Goal: Information Seeking & Learning: Compare options

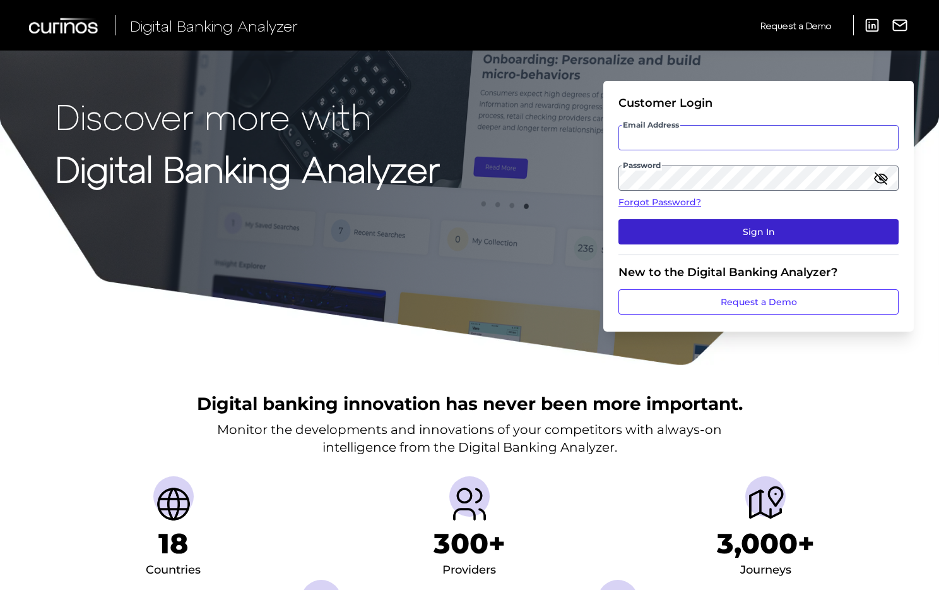
type input "stacey_layne@keybank.com"
click at [781, 232] on button "Sign In" at bounding box center [759, 231] width 280 height 25
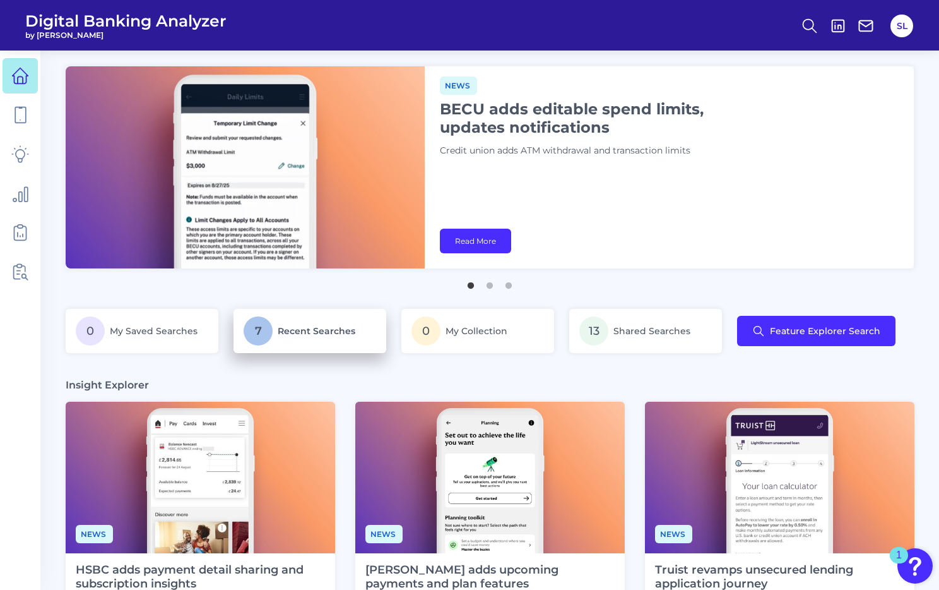
click at [335, 328] on span "Recent Searches" at bounding box center [317, 330] width 78 height 11
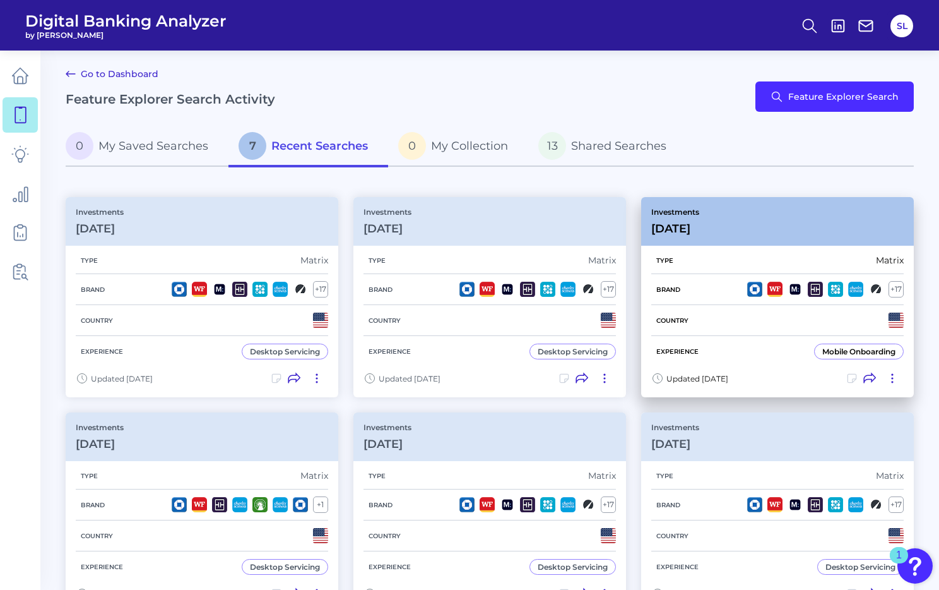
click at [701, 235] on div "Investments Aug 13 2025" at bounding box center [777, 221] width 273 height 49
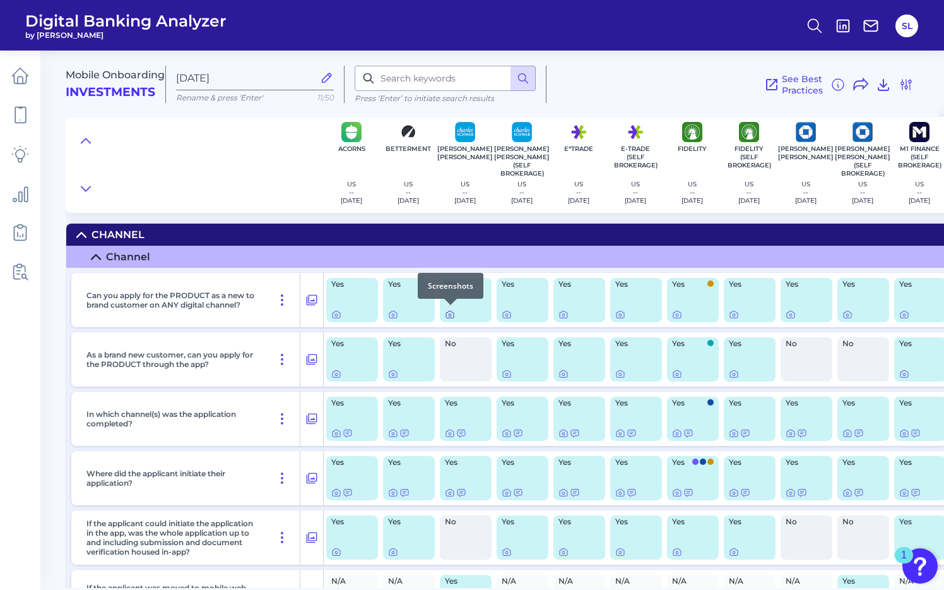
click at [448, 313] on icon at bounding box center [450, 314] width 10 height 10
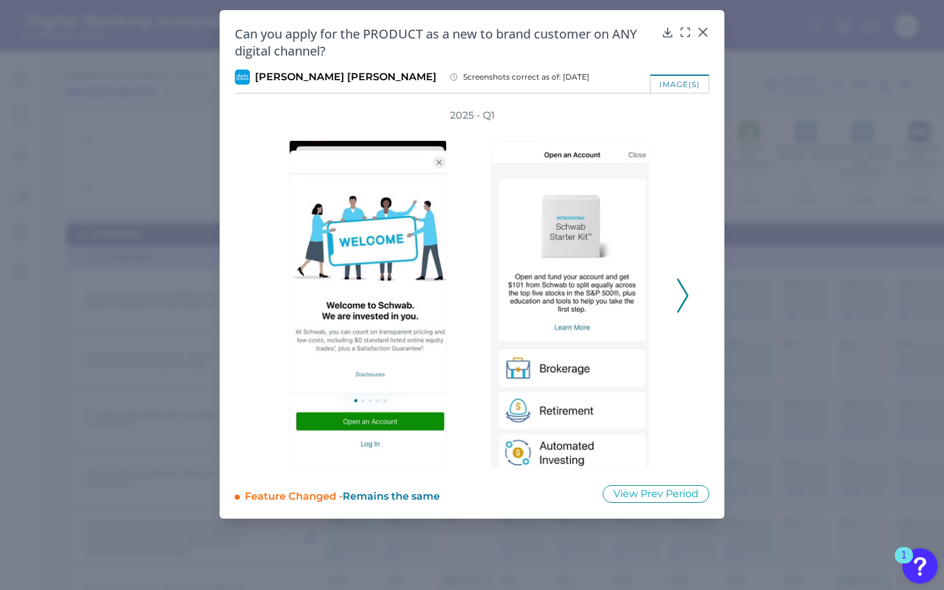
click at [694, 80] on div "image(s)" at bounding box center [679, 83] width 59 height 18
click at [647, 126] on icon at bounding box center [648, 129] width 6 height 6
click at [645, 130] on icon at bounding box center [647, 129] width 15 height 15
click at [628, 153] on button "Create a new collection" at bounding box center [585, 158] width 128 height 21
click at [660, 194] on div at bounding box center [573, 295] width 189 height 347
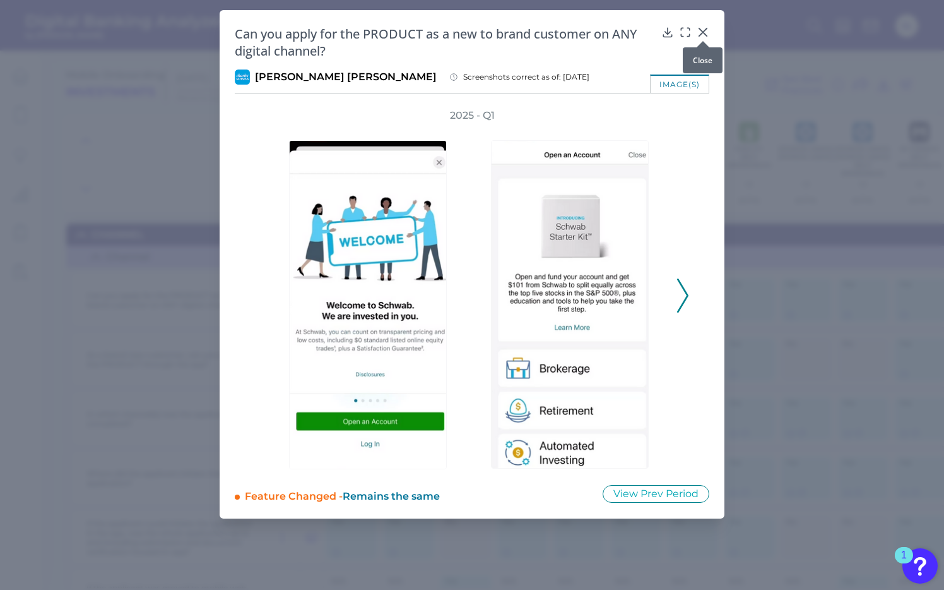
click at [702, 30] on icon at bounding box center [704, 32] width 8 height 8
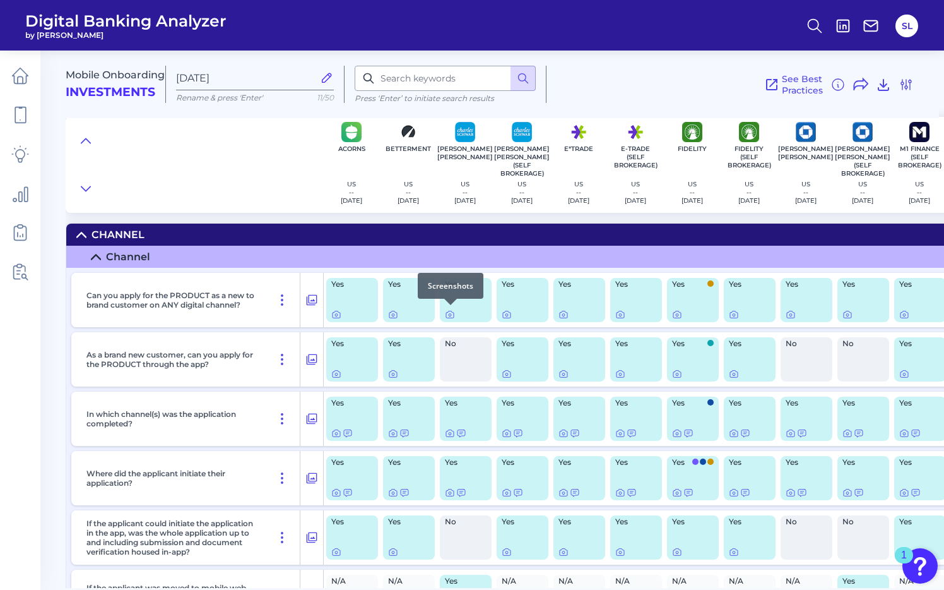
click at [451, 307] on div at bounding box center [450, 305] width 13 height 13
click at [448, 311] on icon at bounding box center [450, 314] width 10 height 10
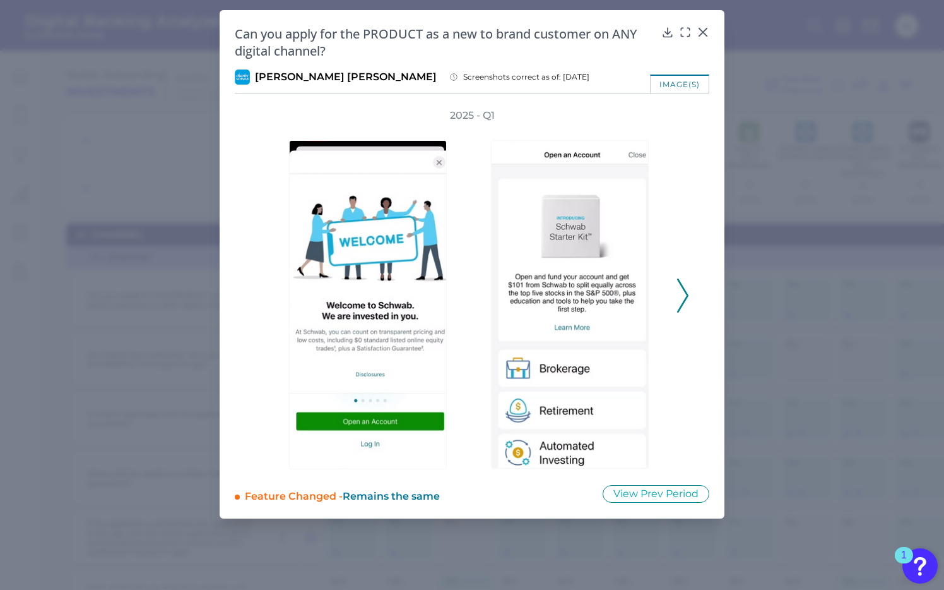
click at [686, 283] on icon at bounding box center [682, 295] width 11 height 34
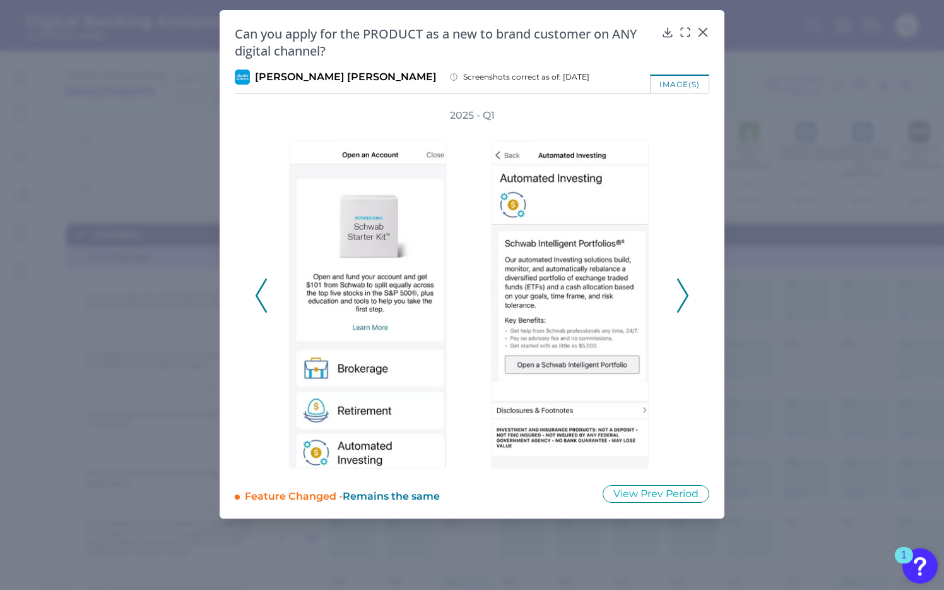
click at [686, 283] on icon at bounding box center [682, 295] width 11 height 34
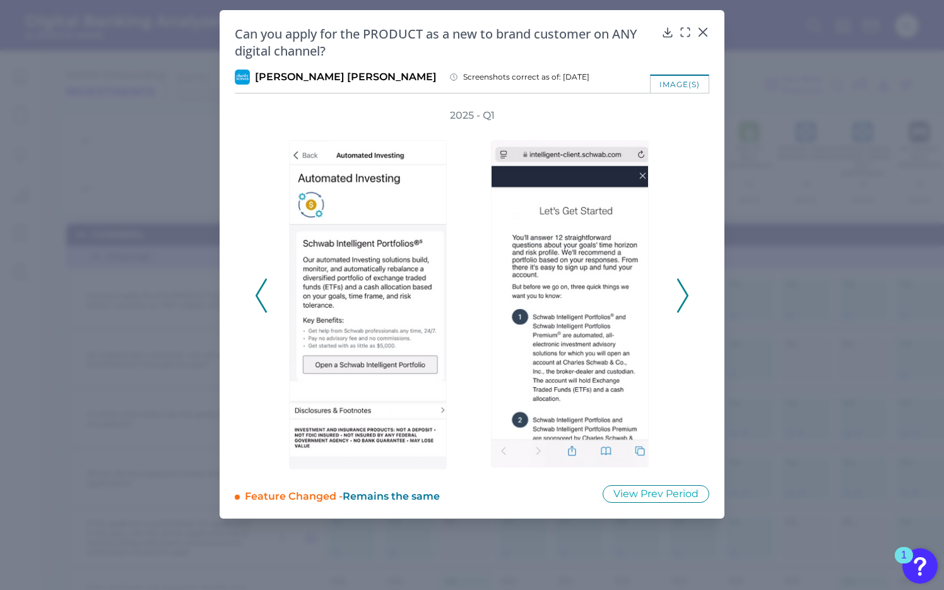
click at [684, 283] on icon at bounding box center [682, 295] width 11 height 34
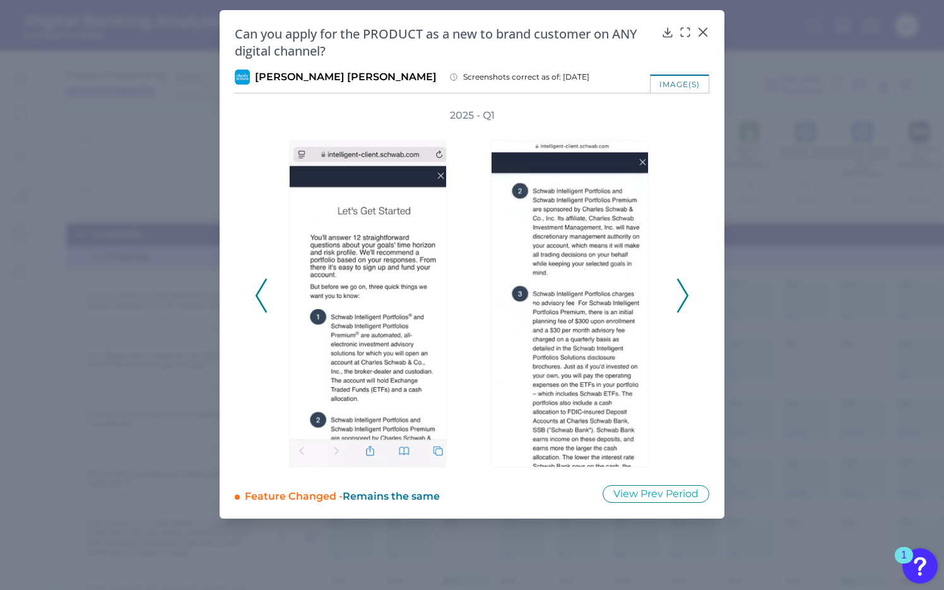
click at [684, 283] on icon at bounding box center [682, 295] width 11 height 34
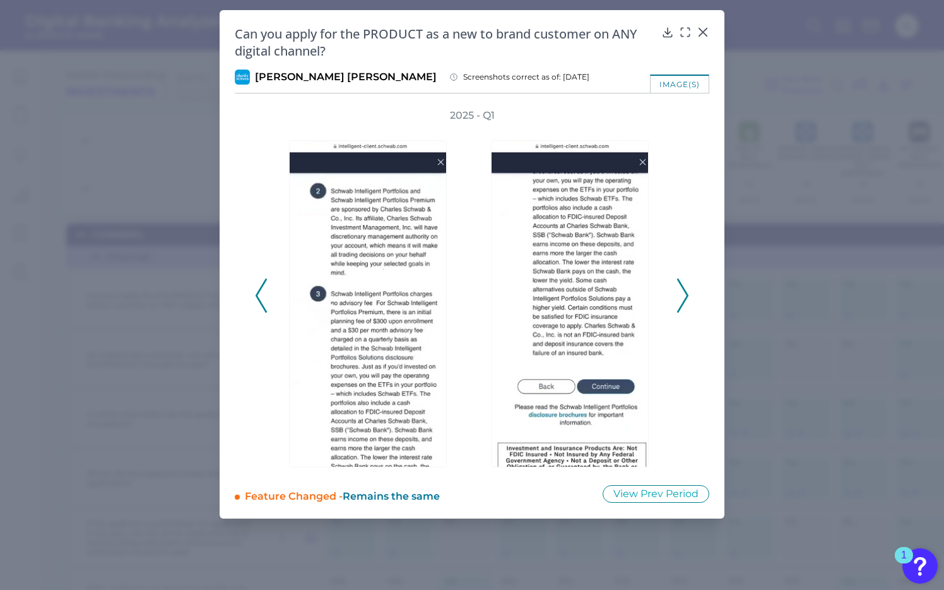
click at [684, 283] on icon at bounding box center [682, 295] width 11 height 34
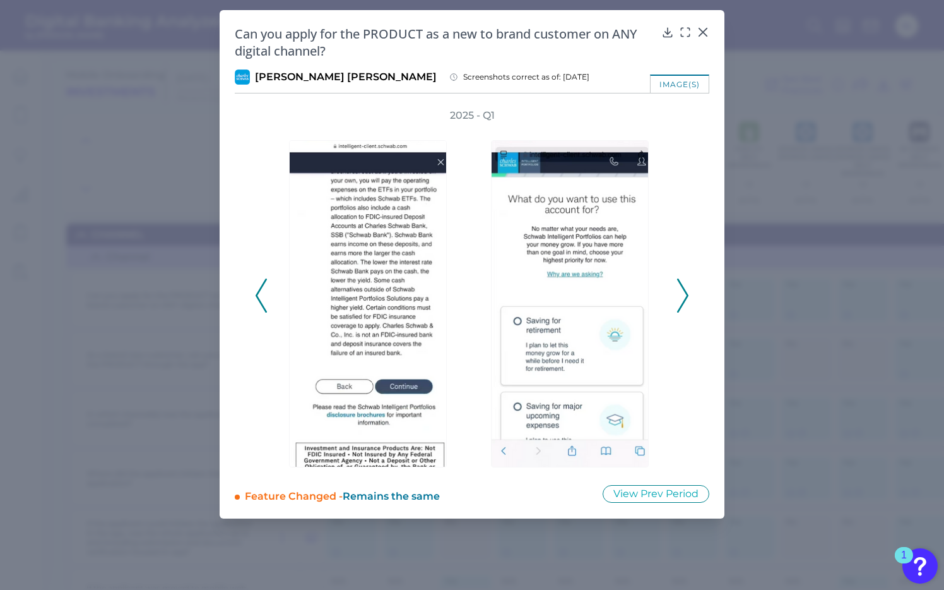
click at [684, 283] on icon at bounding box center [682, 295] width 11 height 34
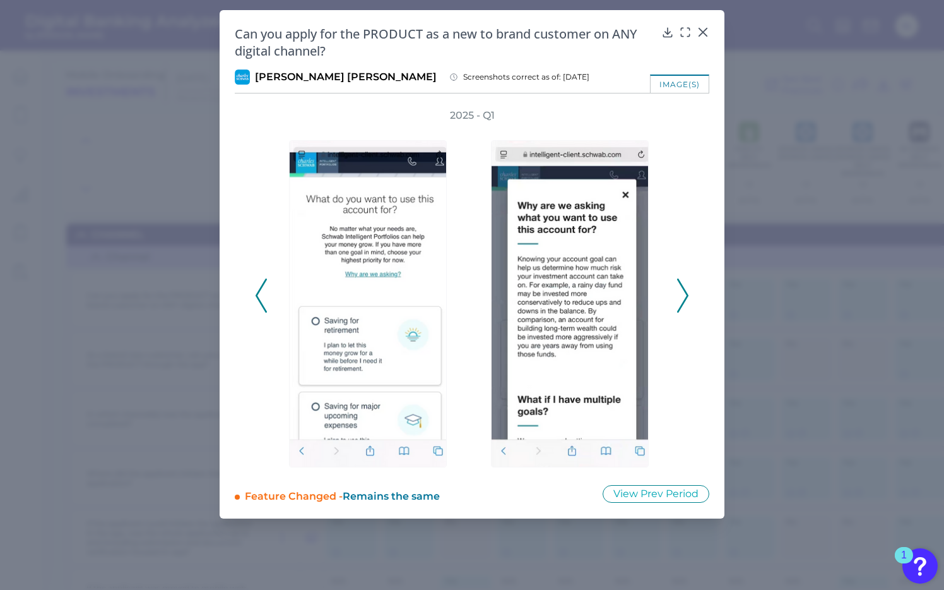
click at [684, 283] on icon at bounding box center [682, 295] width 11 height 34
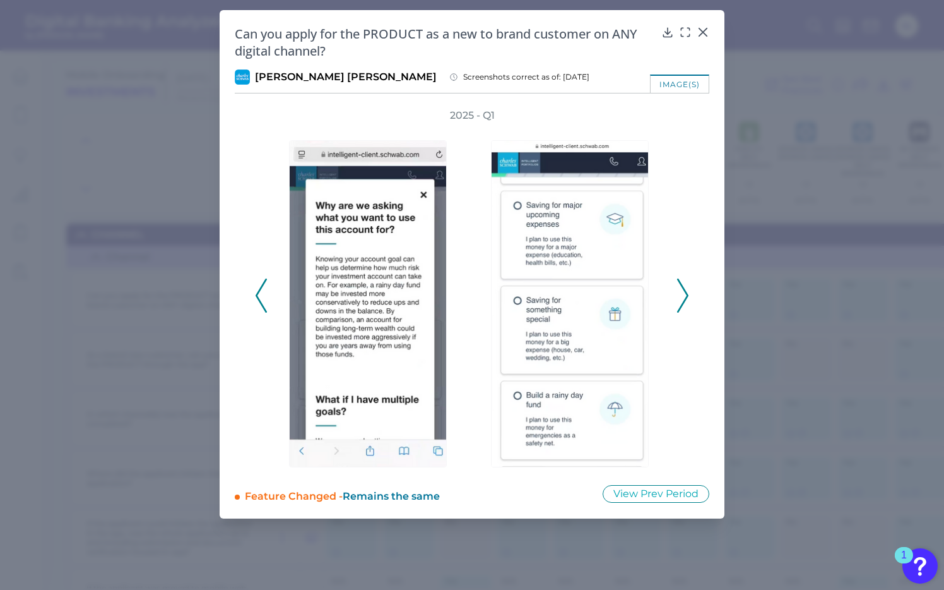
click at [684, 283] on icon at bounding box center [682, 295] width 11 height 34
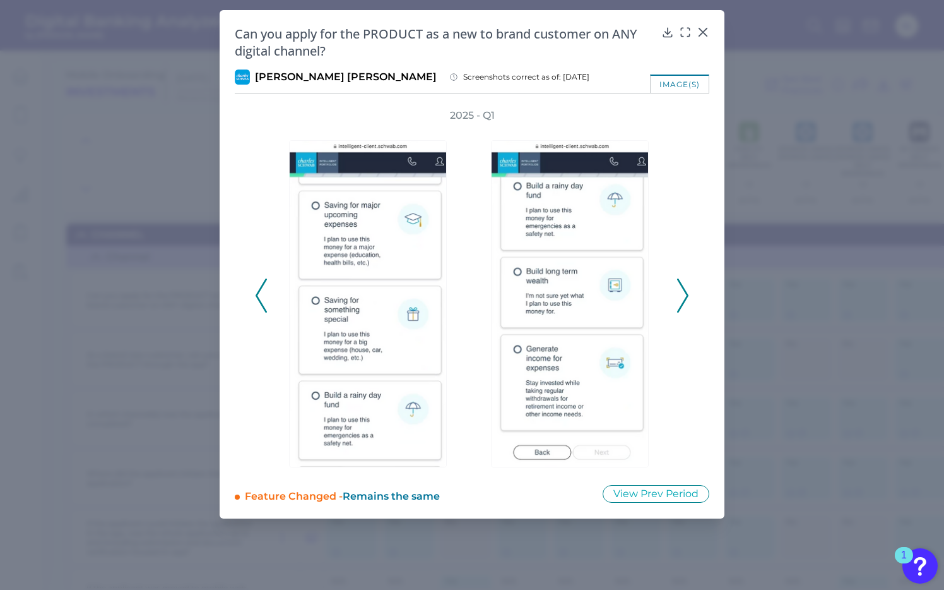
click at [684, 283] on icon at bounding box center [682, 295] width 11 height 34
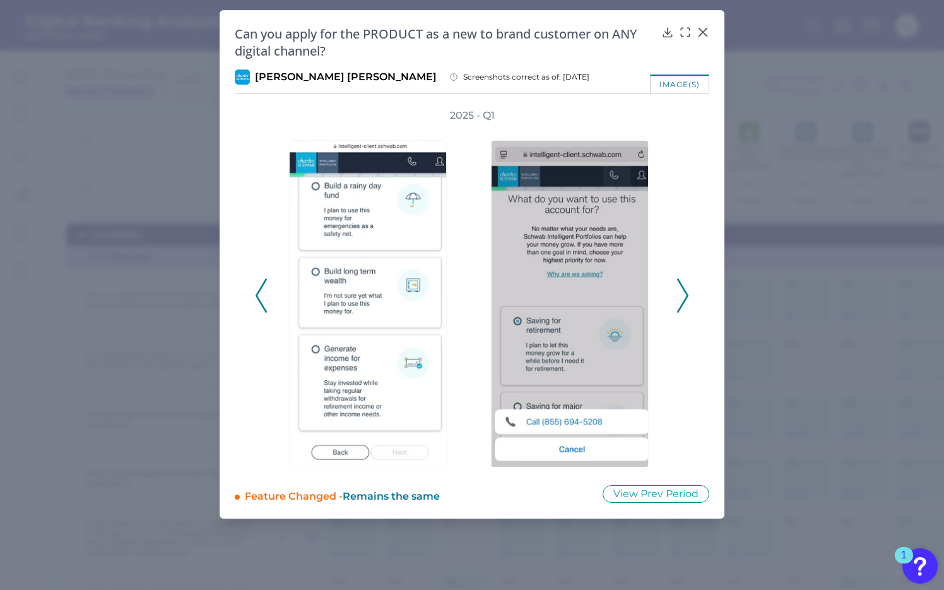
click at [684, 283] on icon at bounding box center [682, 295] width 11 height 34
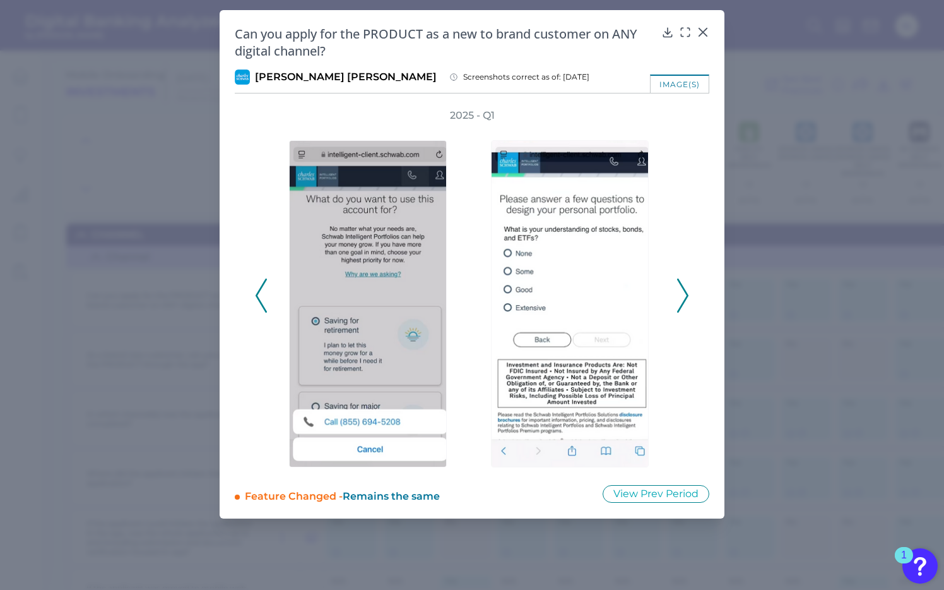
click at [684, 283] on icon at bounding box center [682, 295] width 11 height 34
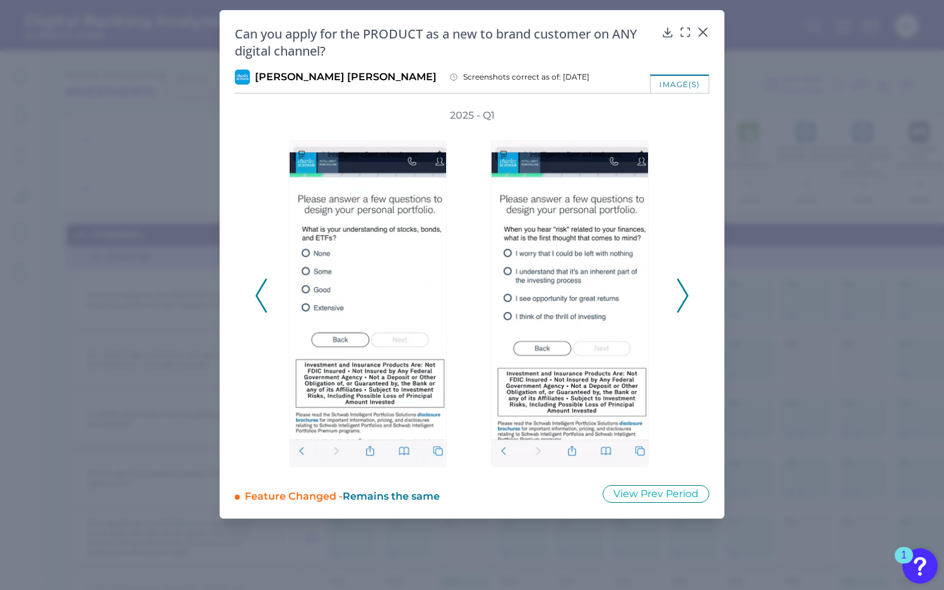
click at [684, 283] on icon at bounding box center [682, 295] width 11 height 34
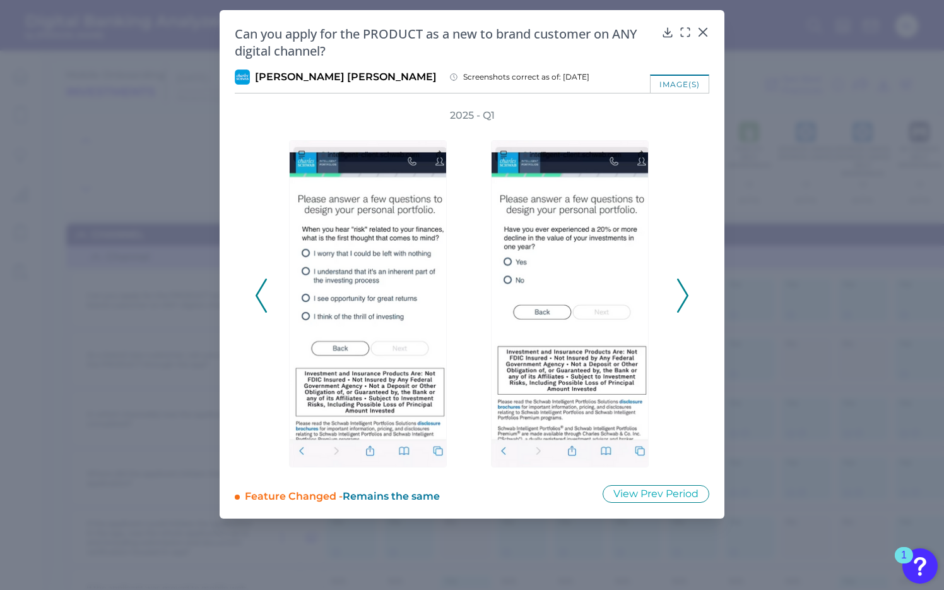
click at [684, 283] on icon at bounding box center [682, 295] width 11 height 34
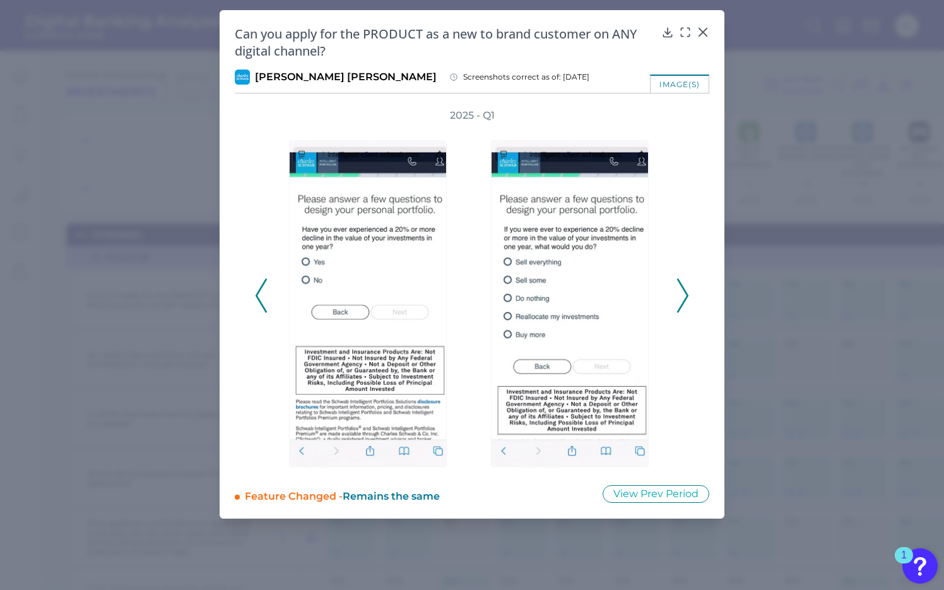
click at [684, 292] on polyline at bounding box center [682, 296] width 9 height 32
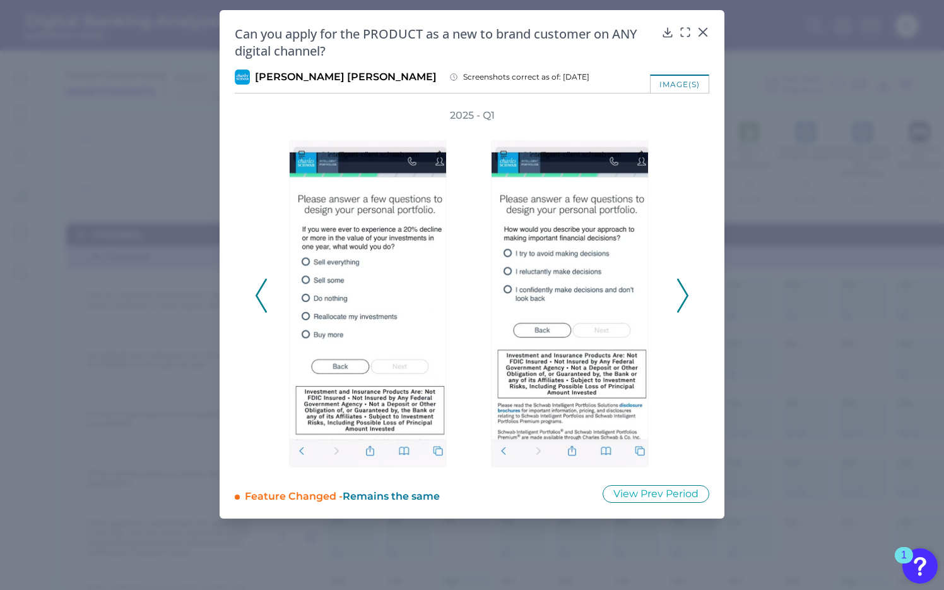
click at [684, 292] on polyline at bounding box center [682, 296] width 9 height 32
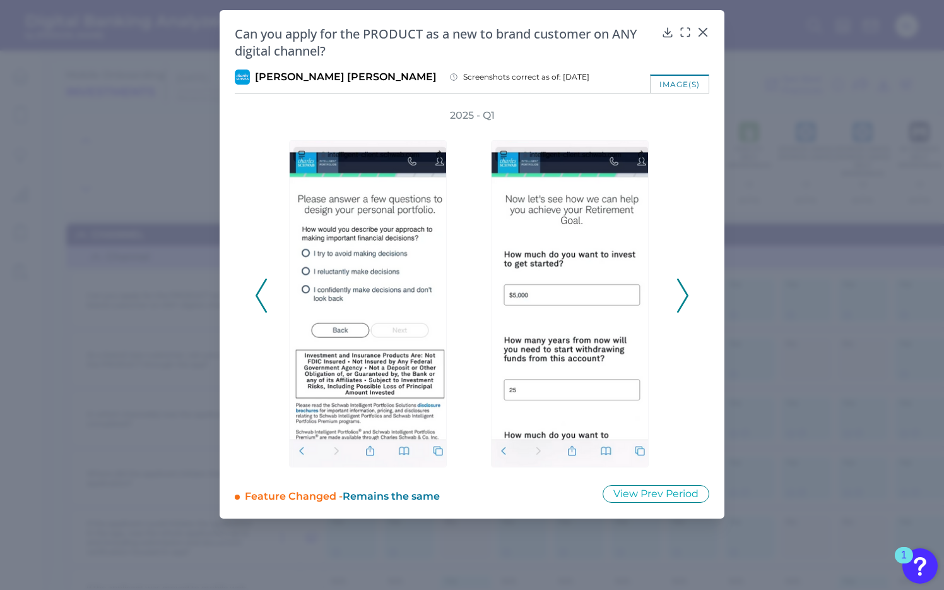
click at [684, 292] on polyline at bounding box center [682, 296] width 9 height 32
click at [684, 292] on icon at bounding box center [682, 295] width 11 height 34
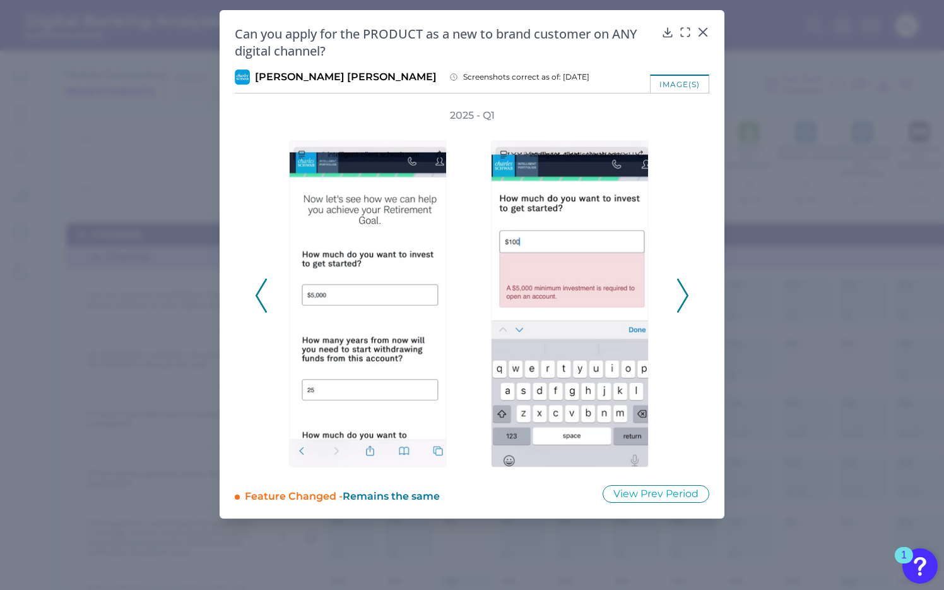
click at [684, 292] on icon at bounding box center [682, 295] width 11 height 34
click at [682, 290] on icon at bounding box center [682, 295] width 11 height 34
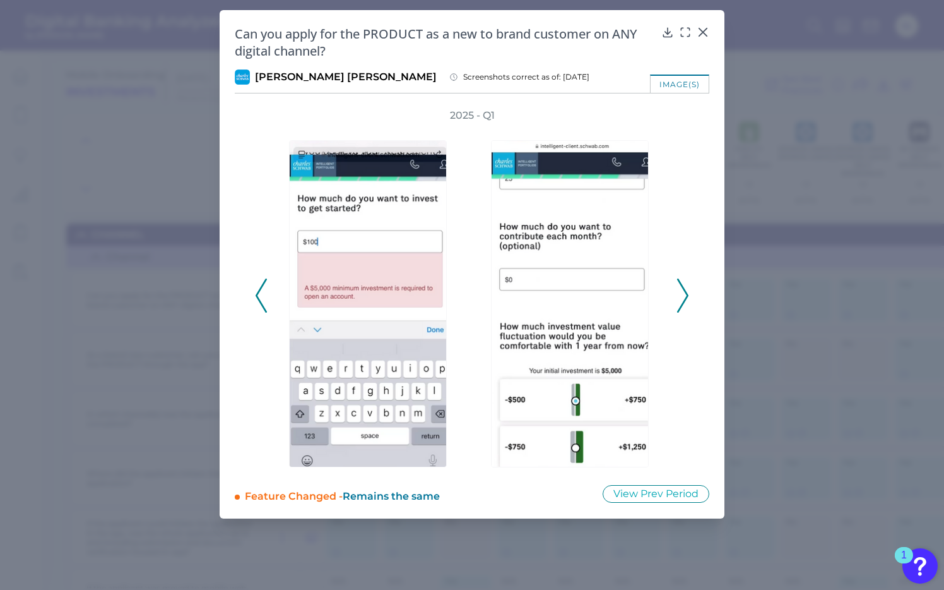
click at [682, 290] on icon at bounding box center [682, 295] width 11 height 34
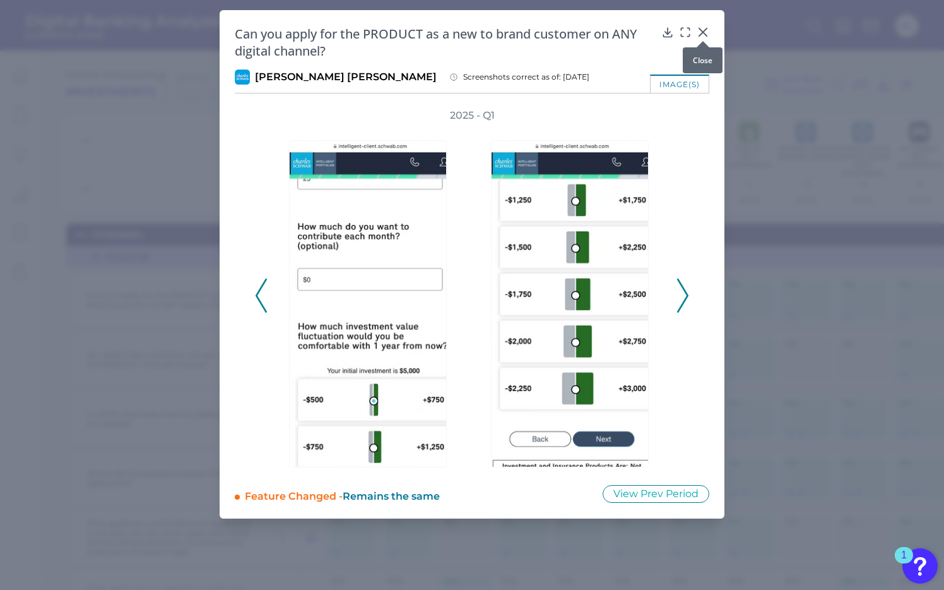
click at [701, 32] on icon at bounding box center [703, 32] width 13 height 13
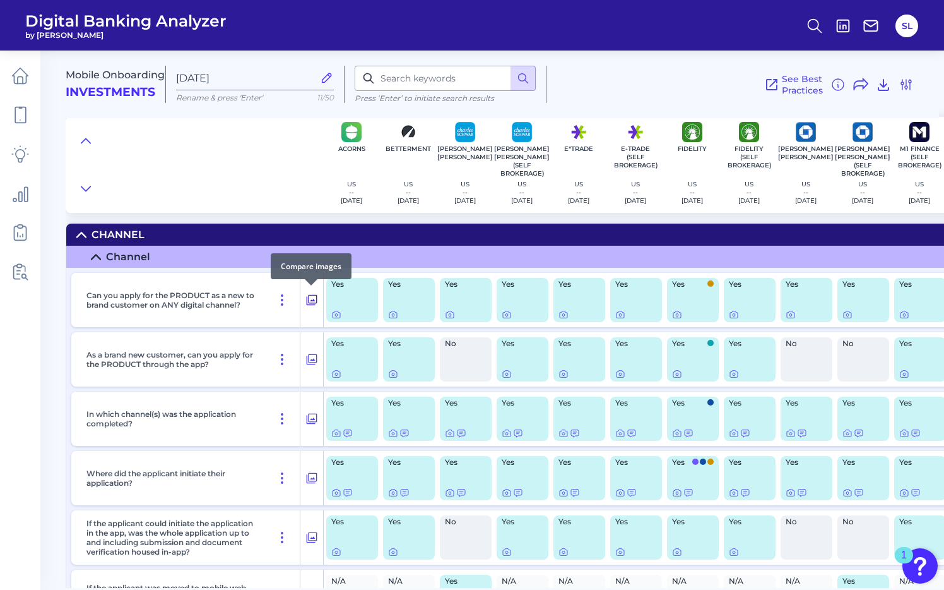
click at [311, 295] on icon at bounding box center [312, 299] width 13 height 15
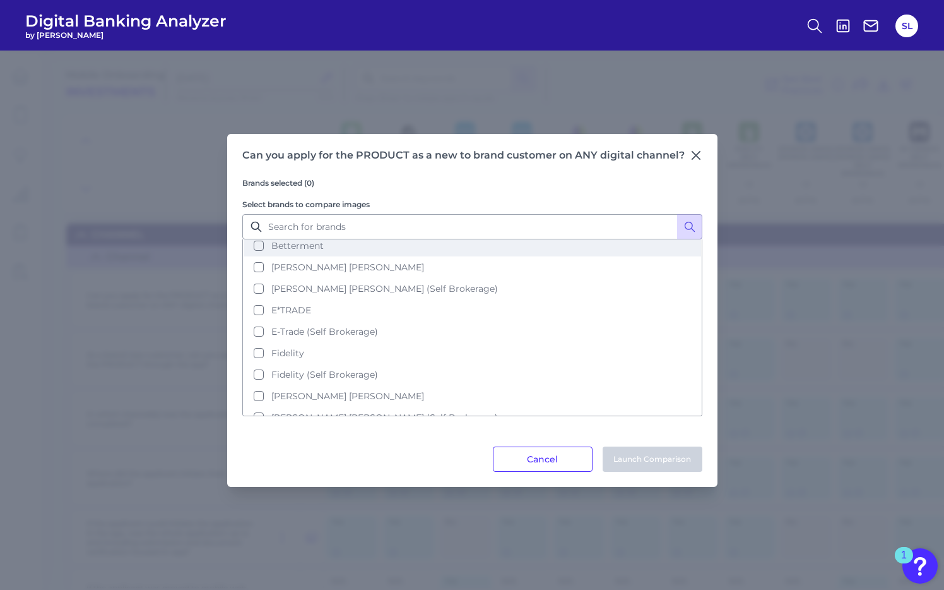
scroll to position [49, 0]
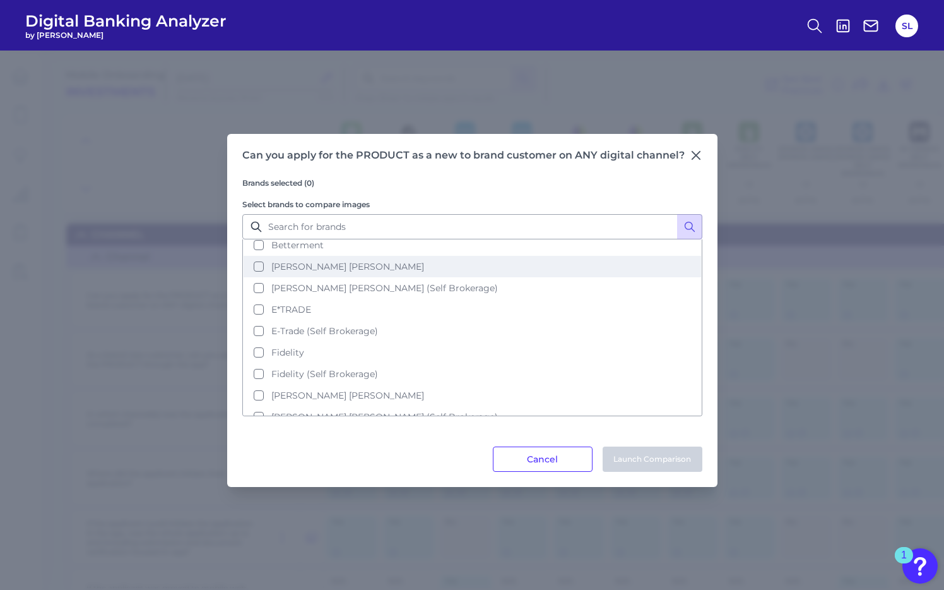
click at [255, 259] on button "[PERSON_NAME] [PERSON_NAME]" at bounding box center [473, 266] width 458 height 21
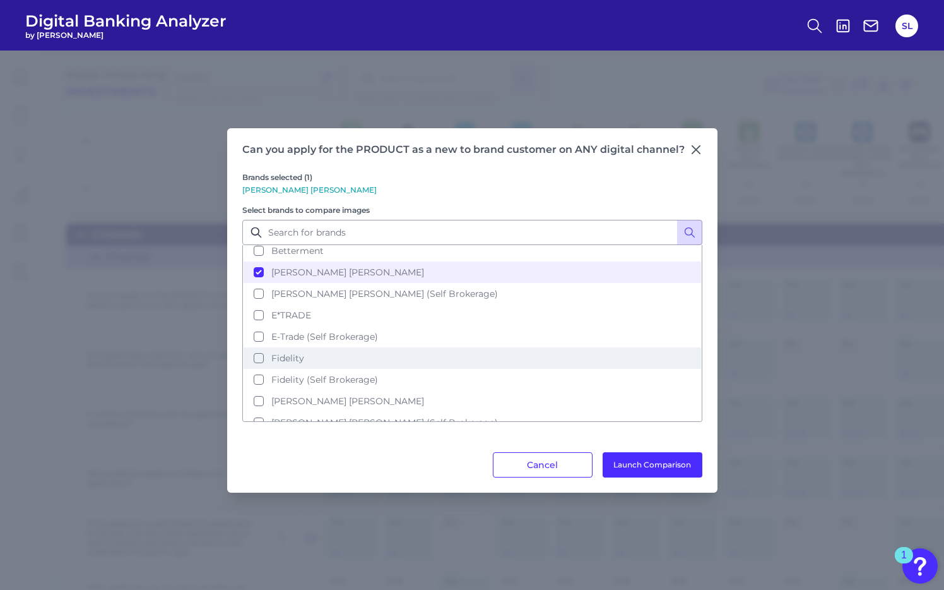
click at [256, 347] on button "Fidelity" at bounding box center [473, 357] width 458 height 21
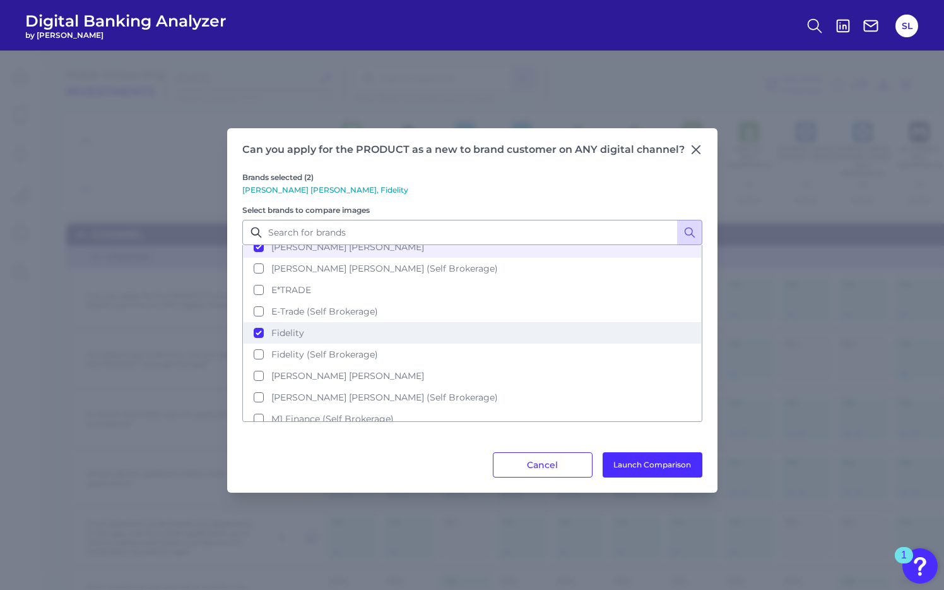
scroll to position [92, 0]
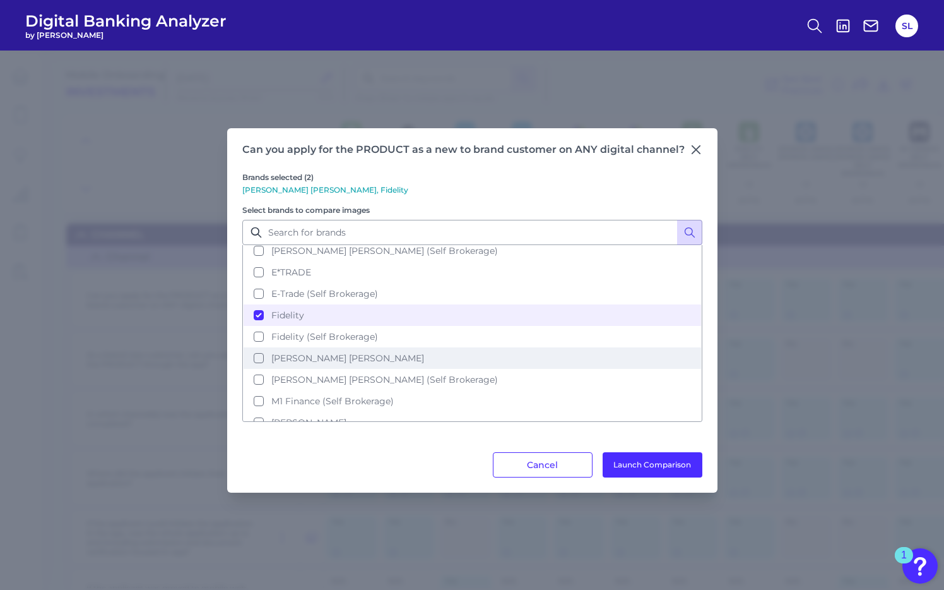
click at [256, 349] on button "[PERSON_NAME] [PERSON_NAME]" at bounding box center [473, 357] width 458 height 21
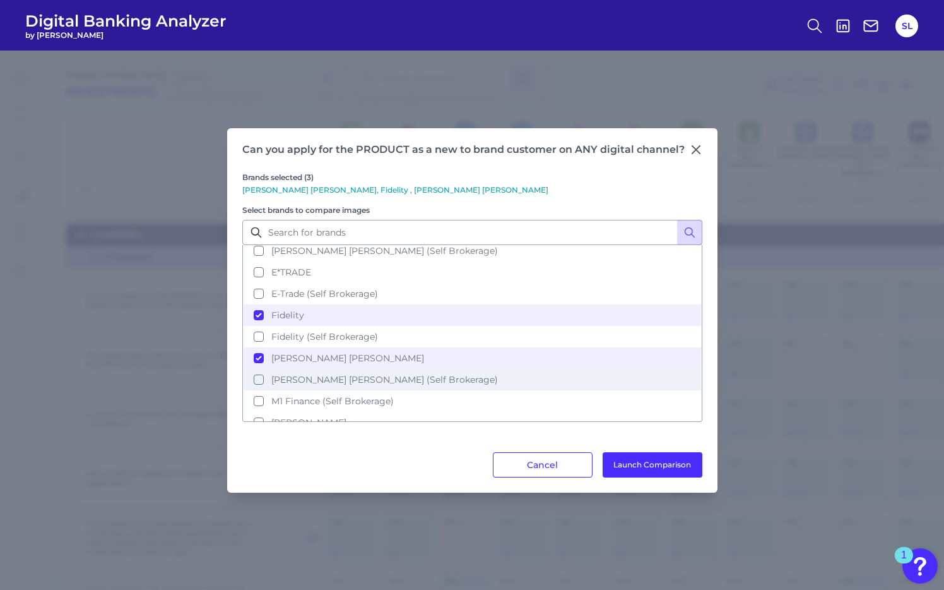
click at [259, 369] on button "[PERSON_NAME] [PERSON_NAME] (Self Brokerage)" at bounding box center [473, 379] width 458 height 21
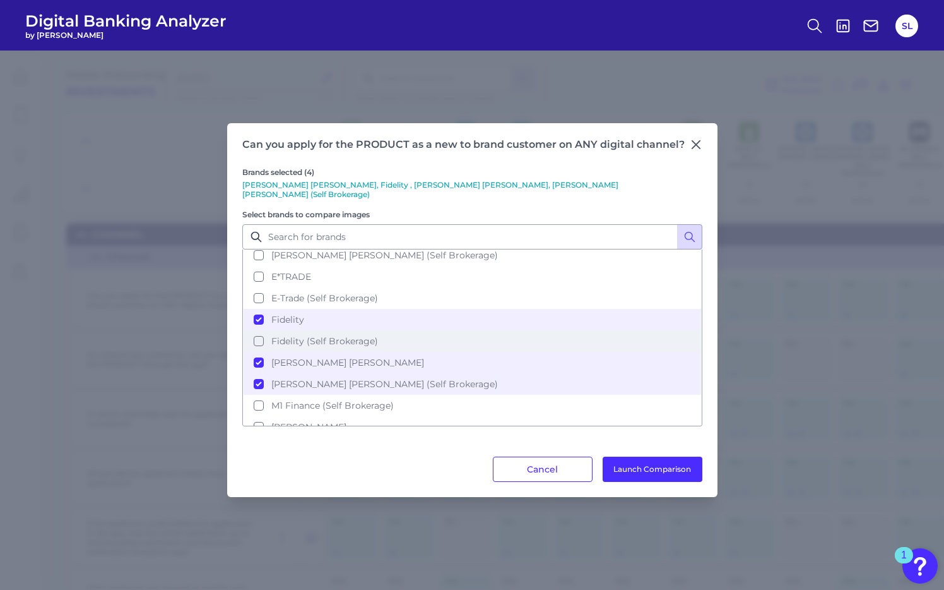
click at [255, 330] on button "Fidelity (Self Brokerage)" at bounding box center [473, 340] width 458 height 21
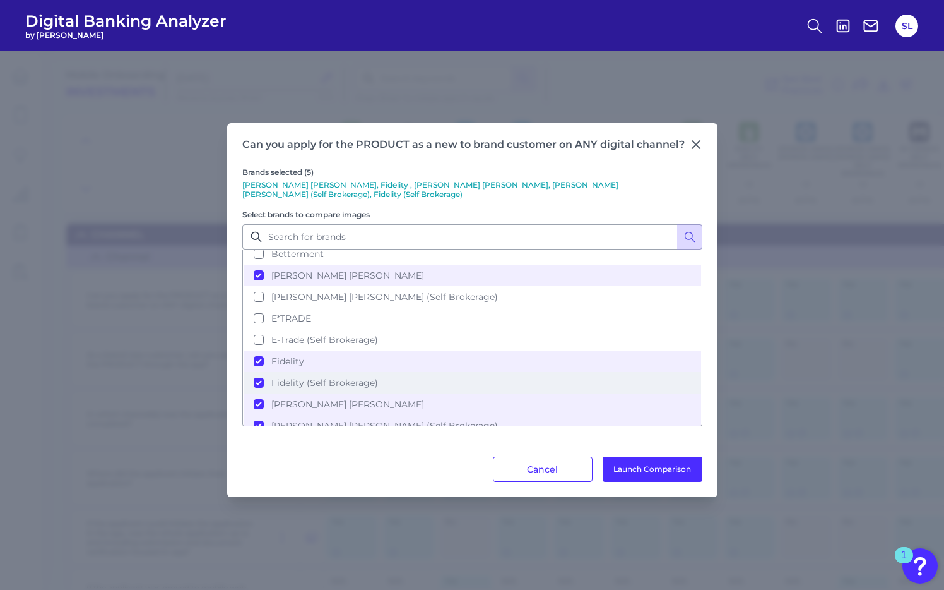
scroll to position [44, 0]
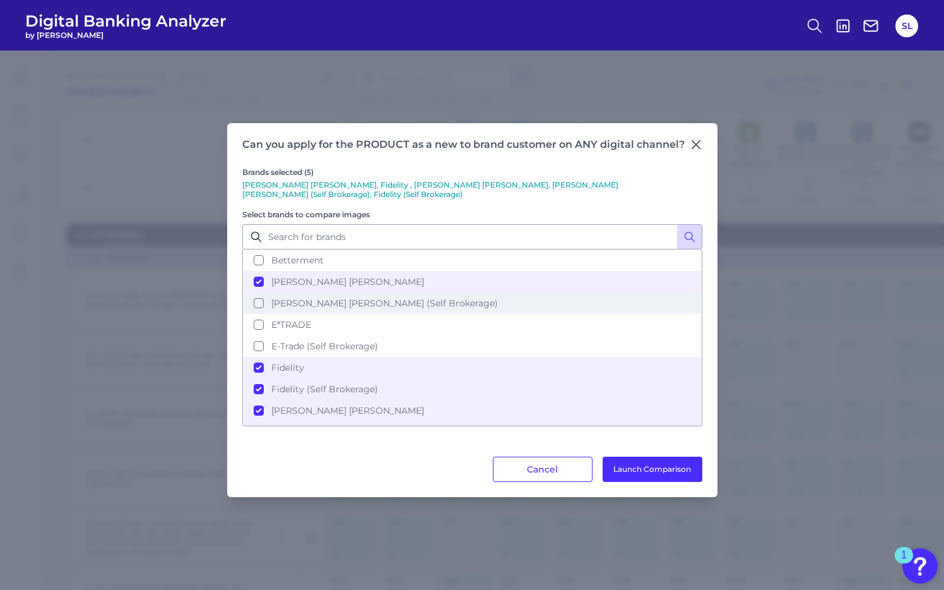
click at [261, 292] on button "[PERSON_NAME] [PERSON_NAME] (Self Brokerage)" at bounding box center [473, 302] width 458 height 21
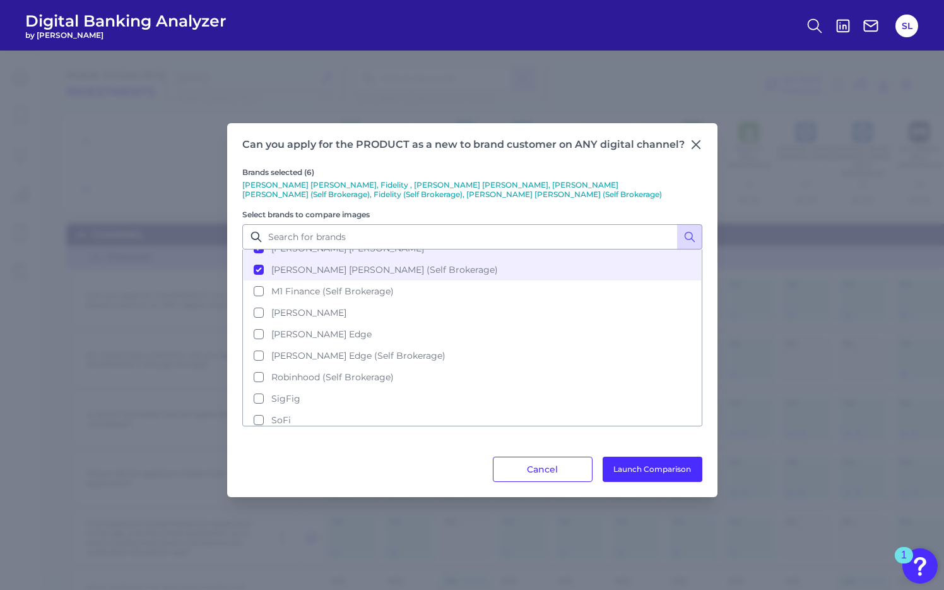
scroll to position [203, 0]
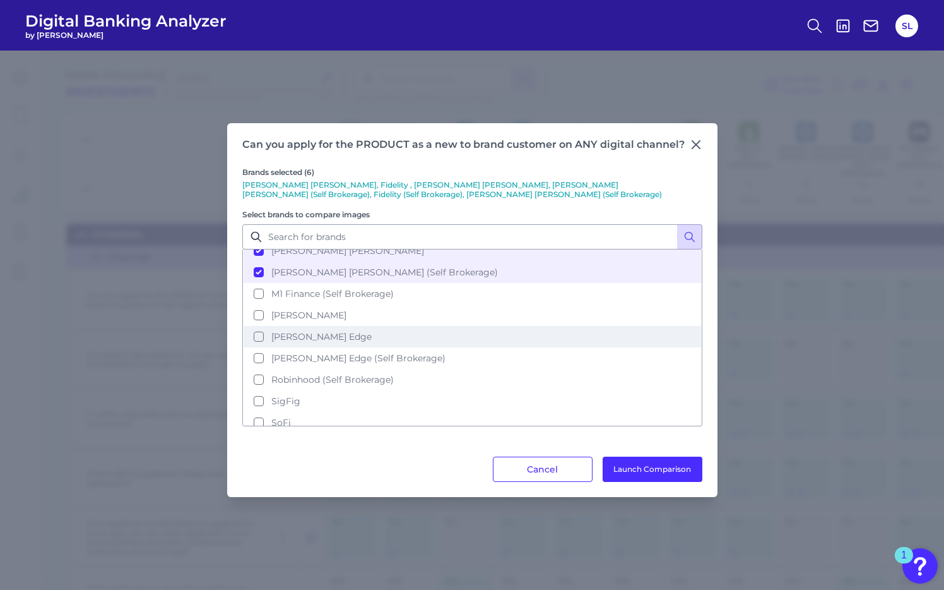
click at [257, 326] on button "[PERSON_NAME] Edge" at bounding box center [473, 336] width 458 height 21
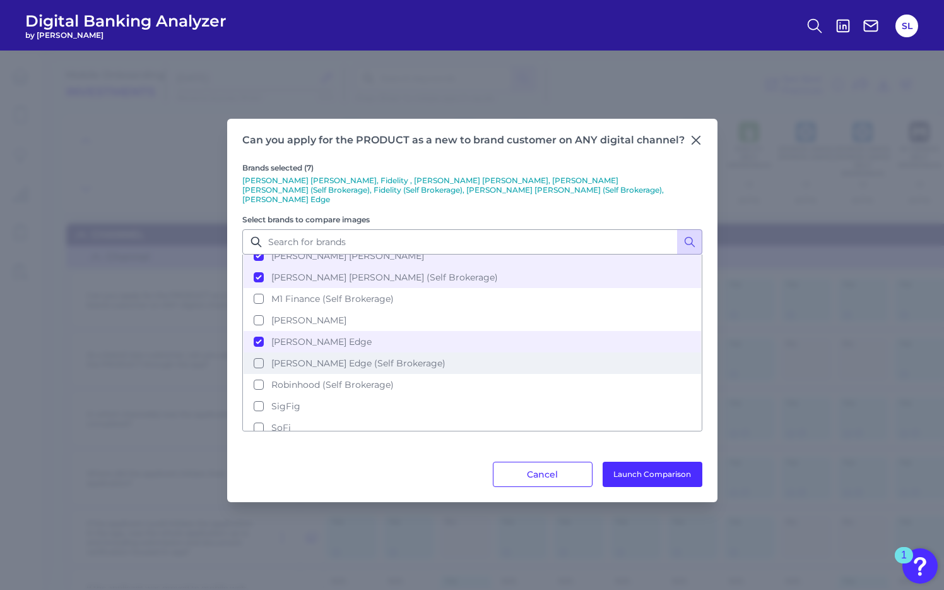
click at [258, 352] on button "[PERSON_NAME] Edge (Self Brokerage)" at bounding box center [473, 362] width 458 height 21
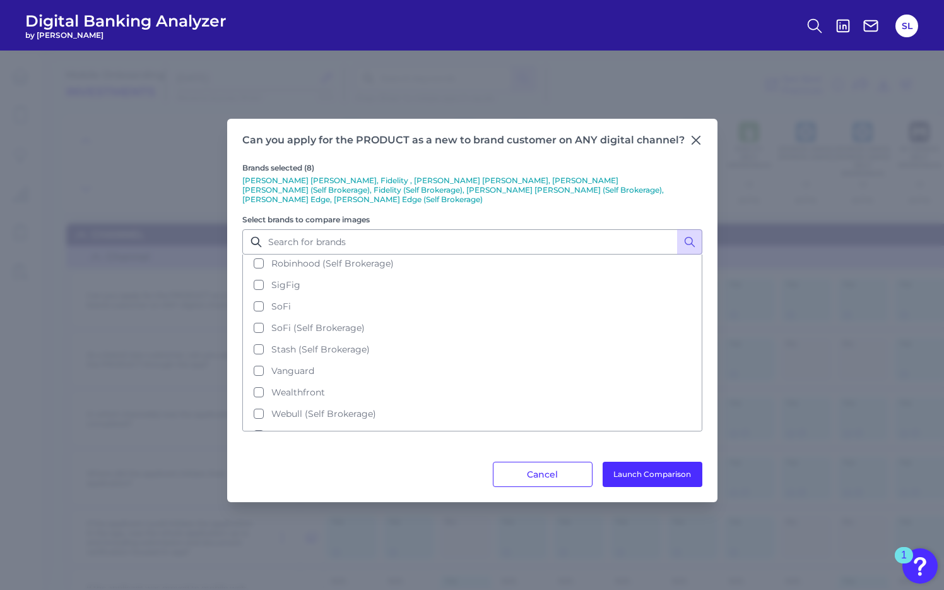
scroll to position [325, 0]
click at [259, 424] on button "[PERSON_NAME] Fargo" at bounding box center [473, 434] width 458 height 21
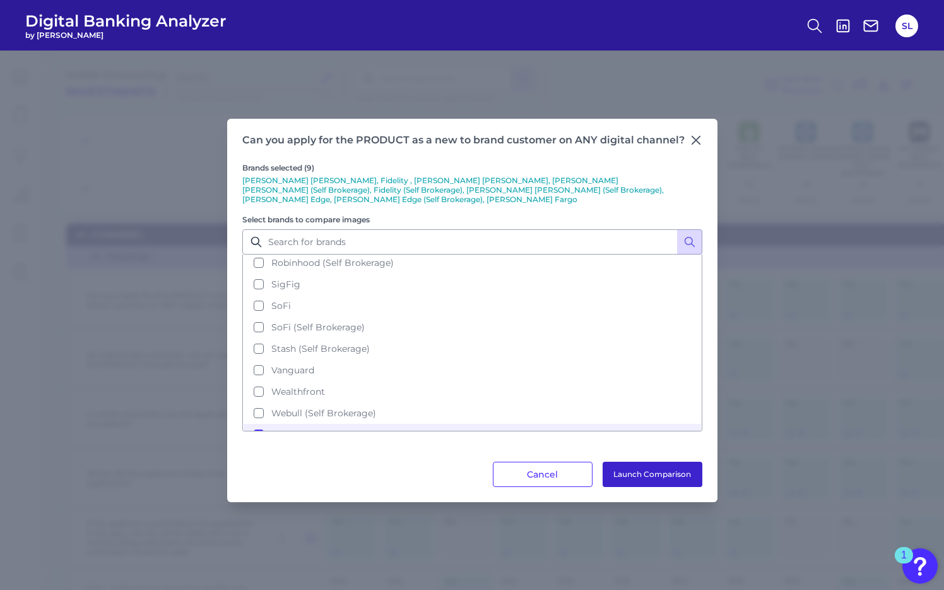
click at [681, 469] on button "Launch Comparison" at bounding box center [653, 474] width 100 height 25
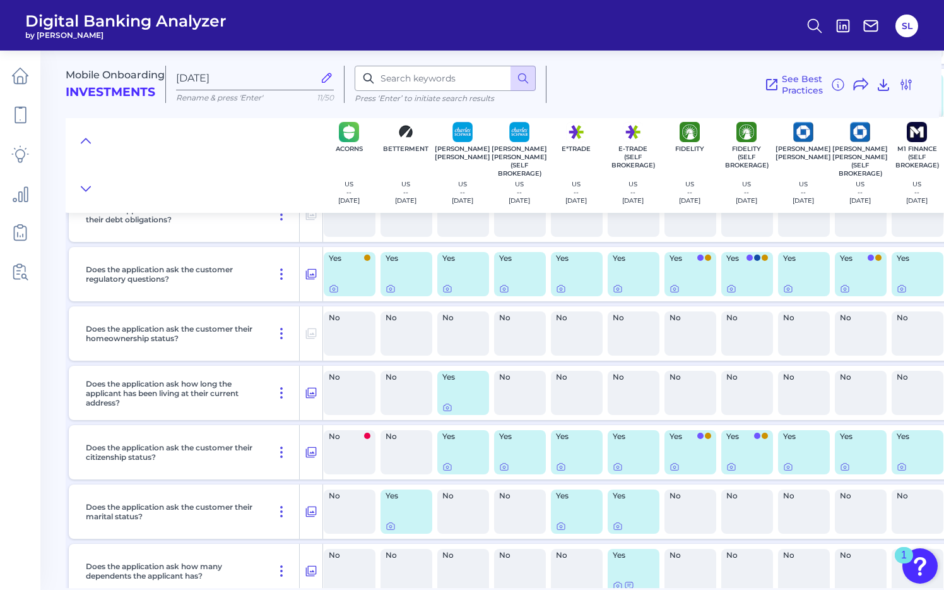
scroll to position [9081, 3]
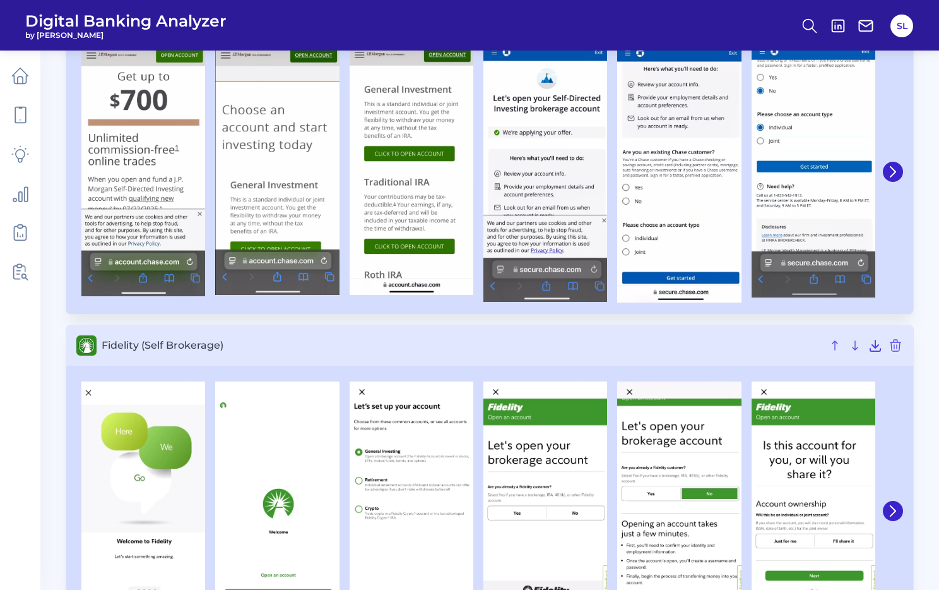
scroll to position [1181, 0]
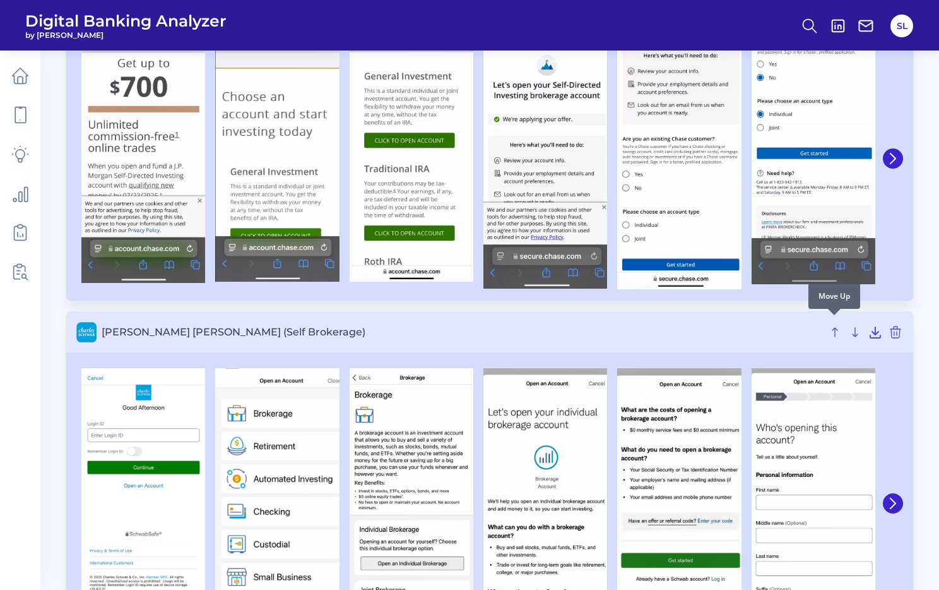
scroll to position [1195, 0]
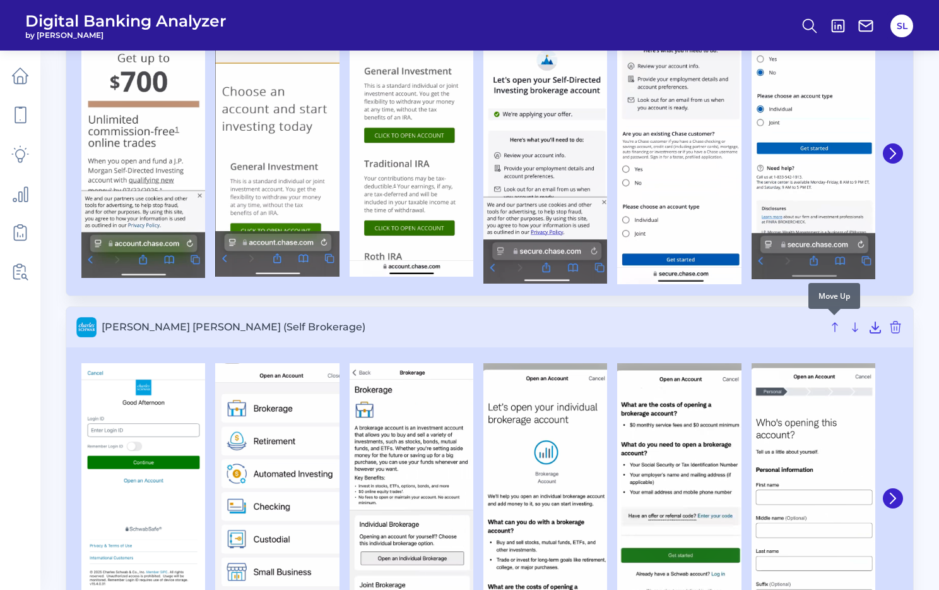
click at [836, 319] on div at bounding box center [834, 315] width 13 height 13
click at [835, 321] on div at bounding box center [834, 315] width 13 height 13
click at [836, 328] on icon at bounding box center [835, 326] width 15 height 15
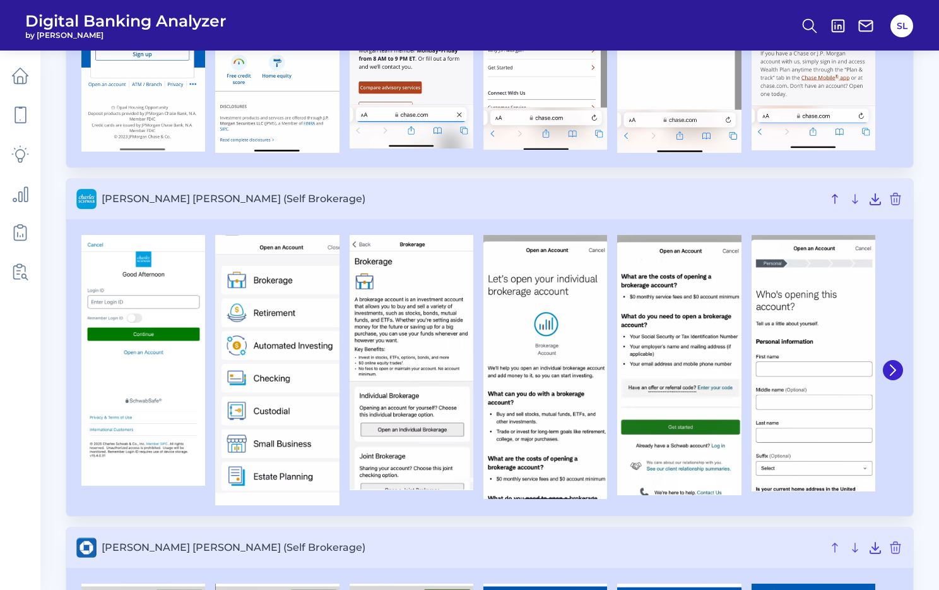
scroll to position [996, 0]
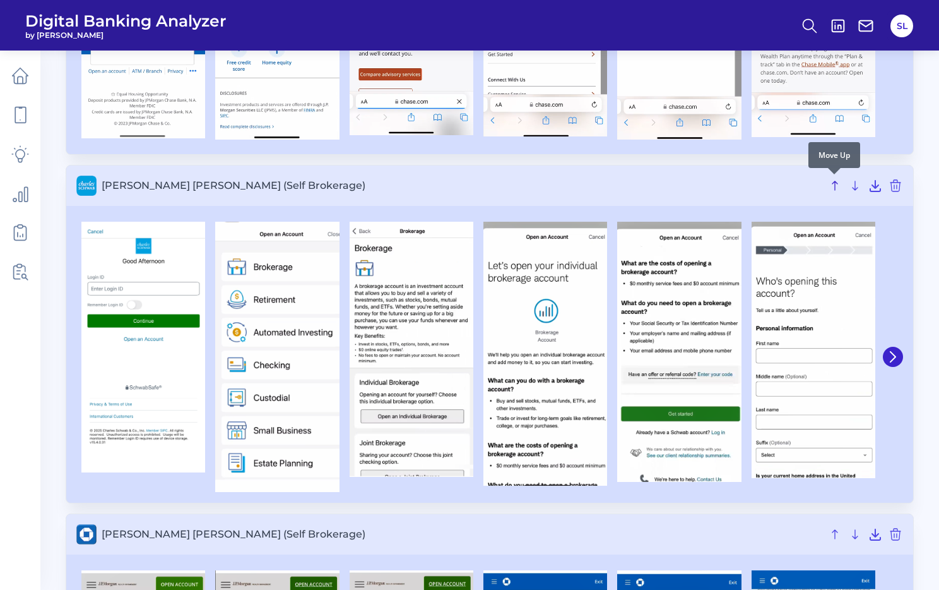
click at [835, 182] on icon at bounding box center [835, 185] width 5 height 9
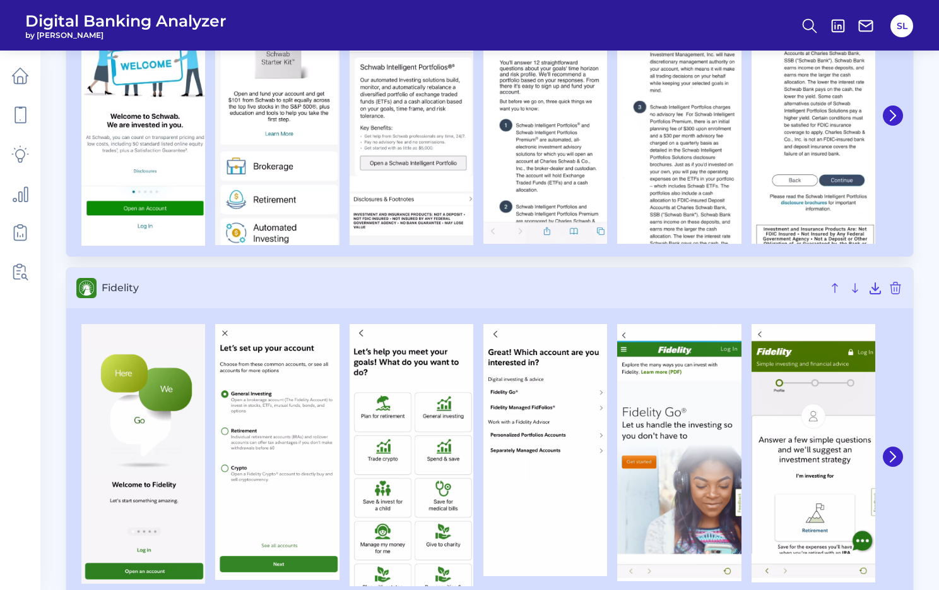
scroll to position [269, 0]
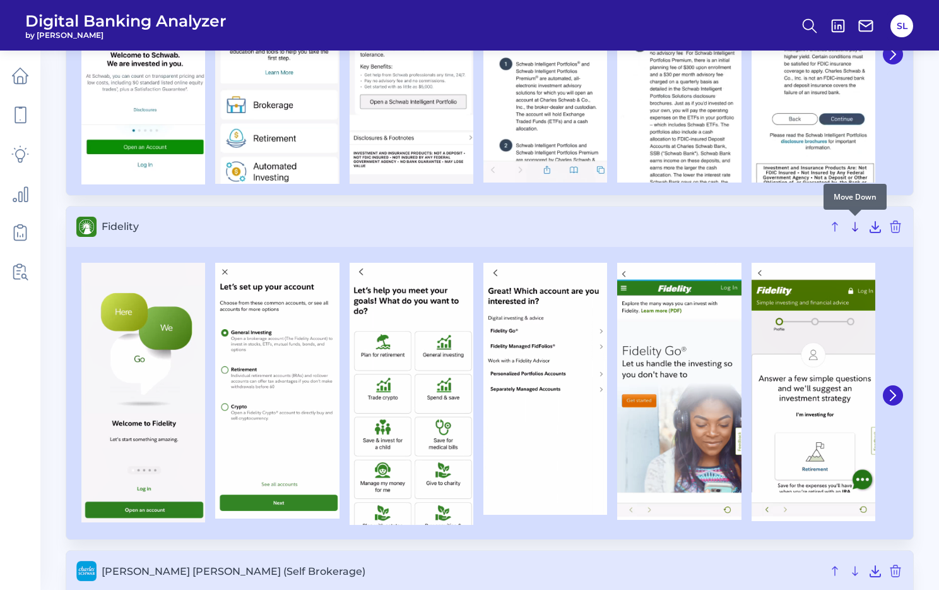
click at [851, 232] on icon at bounding box center [855, 226] width 15 height 15
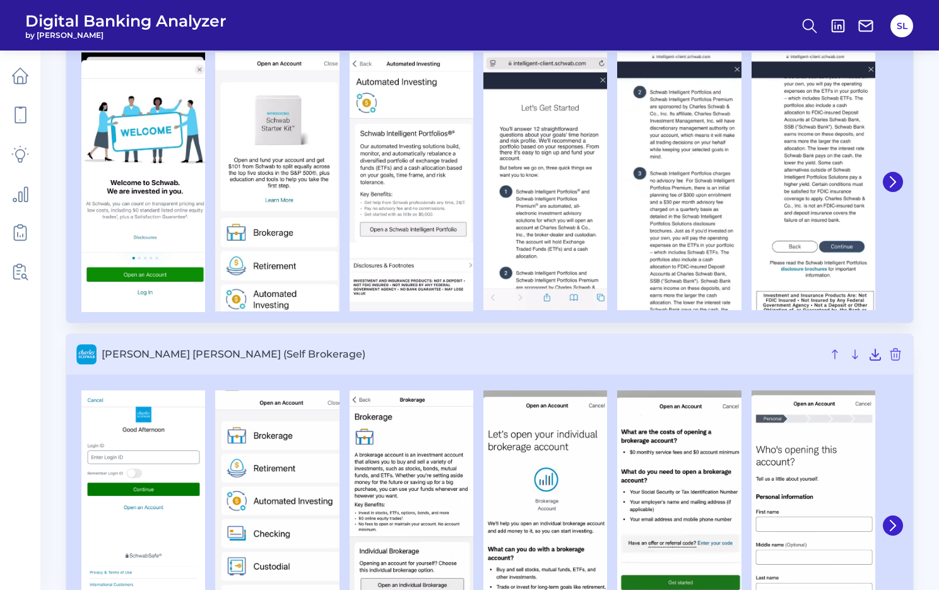
scroll to position [117, 0]
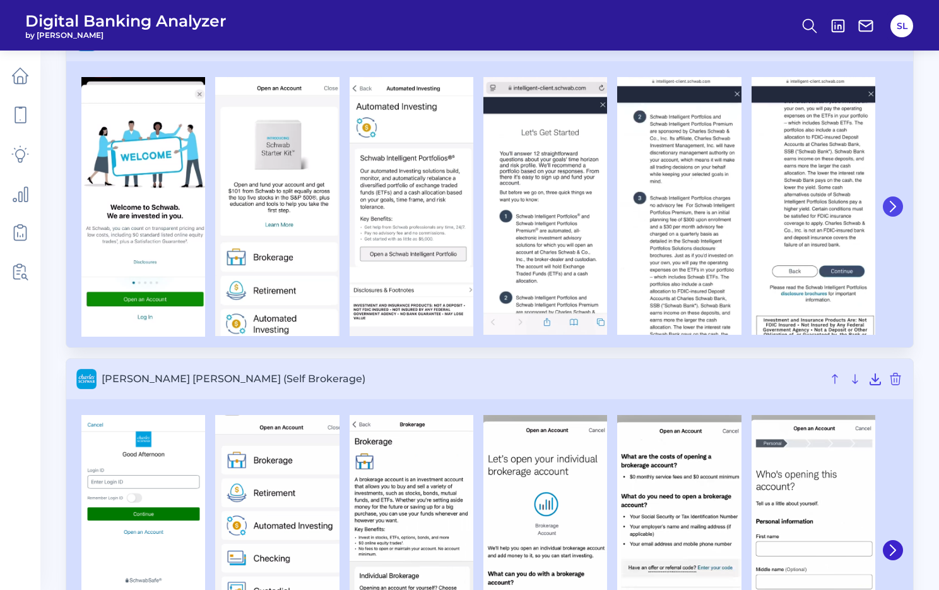
click at [893, 204] on icon at bounding box center [893, 206] width 11 height 11
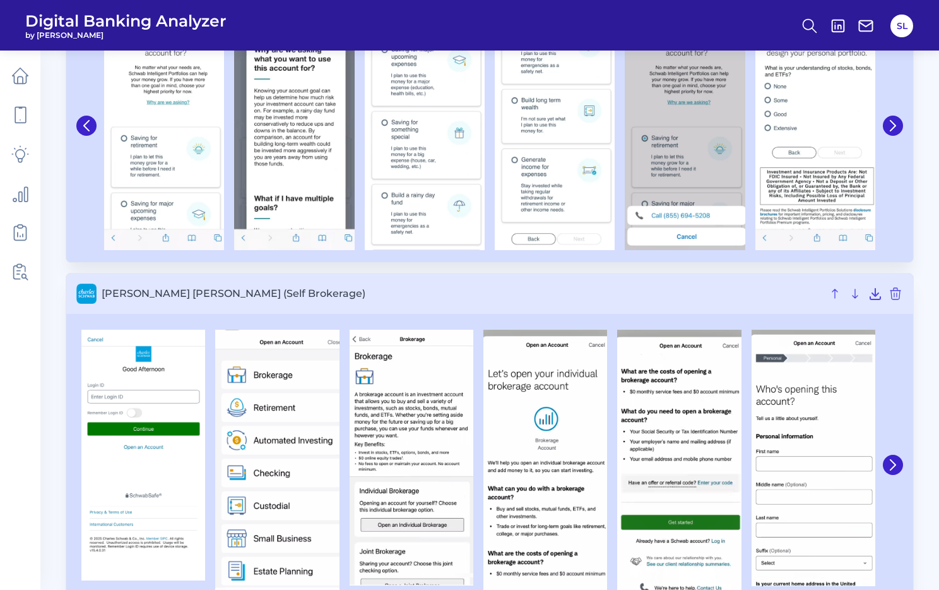
scroll to position [200, 0]
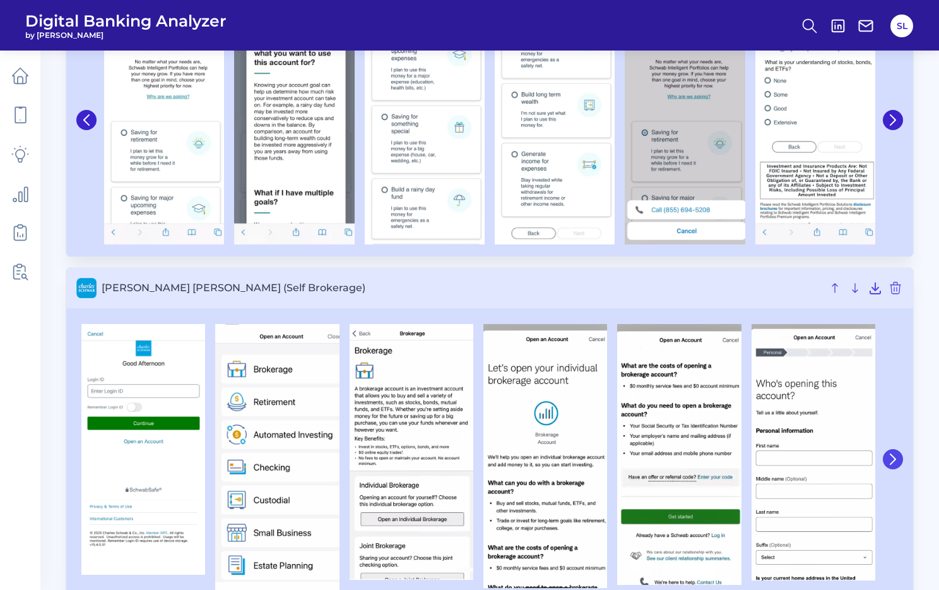
click at [896, 463] on icon at bounding box center [893, 458] width 11 height 11
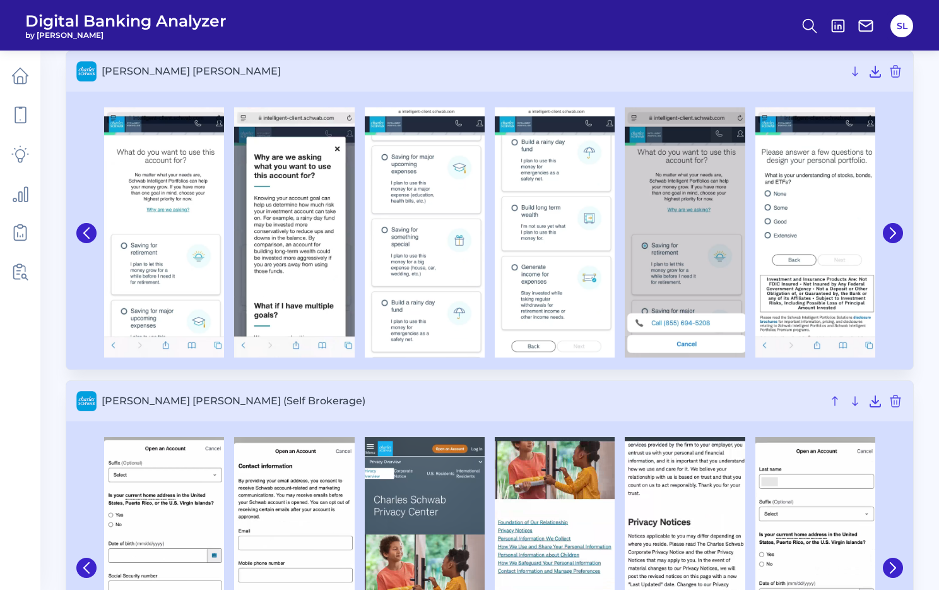
scroll to position [61, 0]
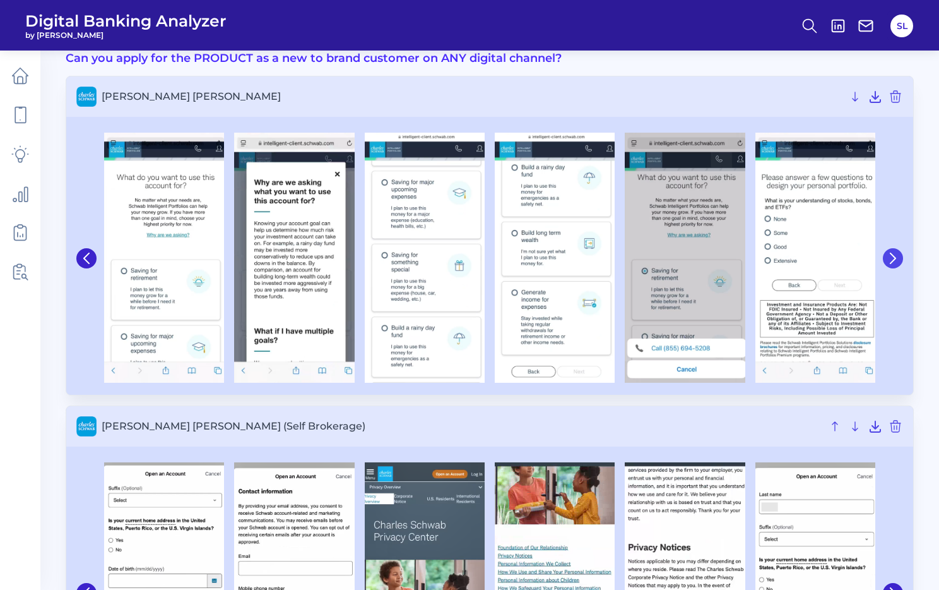
click at [895, 250] on button at bounding box center [893, 258] width 20 height 20
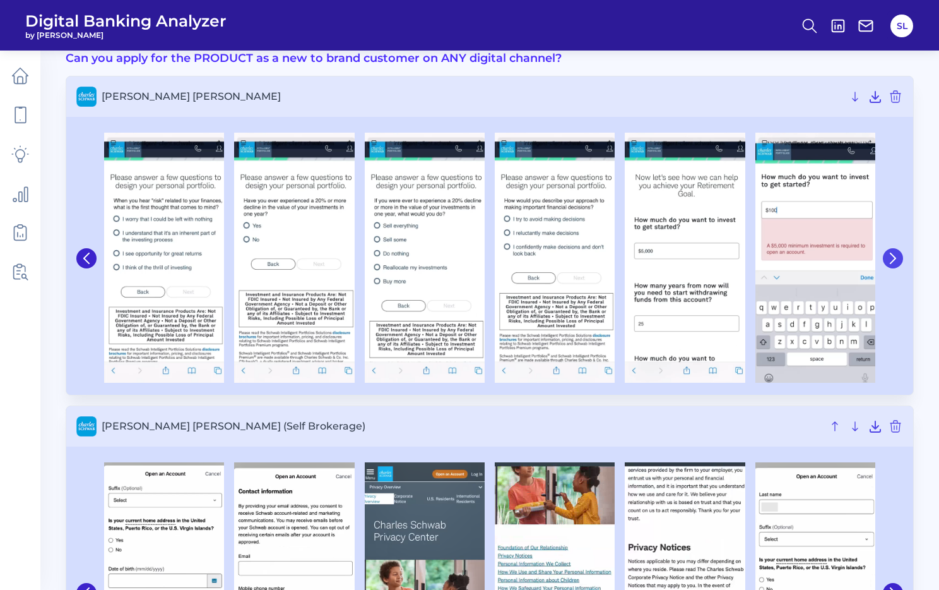
click at [895, 250] on button at bounding box center [893, 258] width 20 height 20
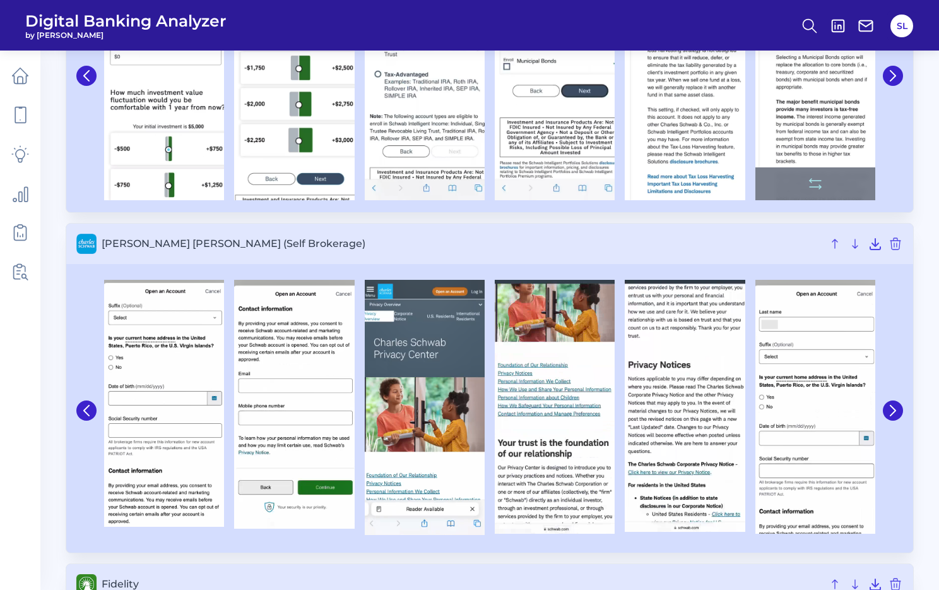
scroll to position [305, 0]
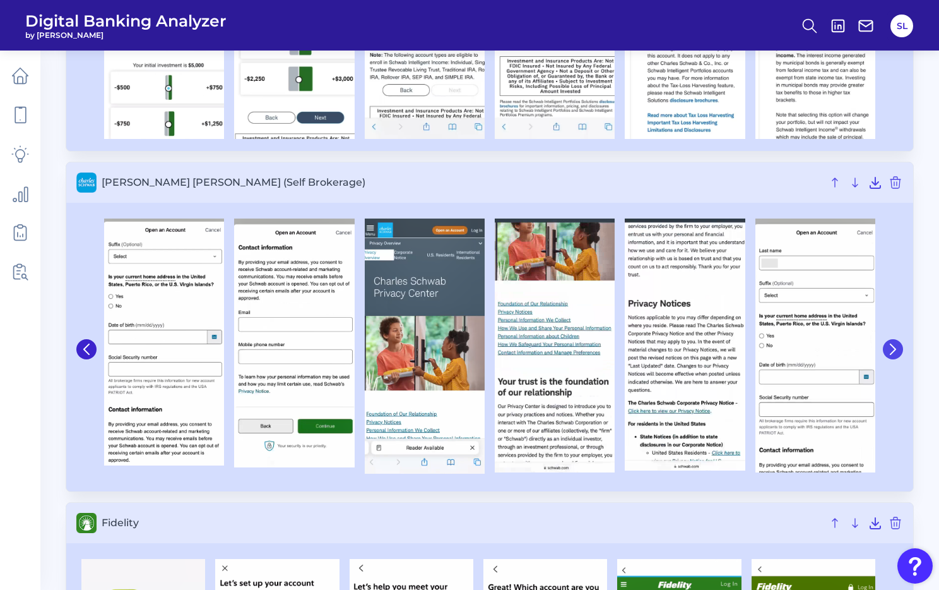
click at [896, 351] on icon at bounding box center [893, 348] width 11 height 11
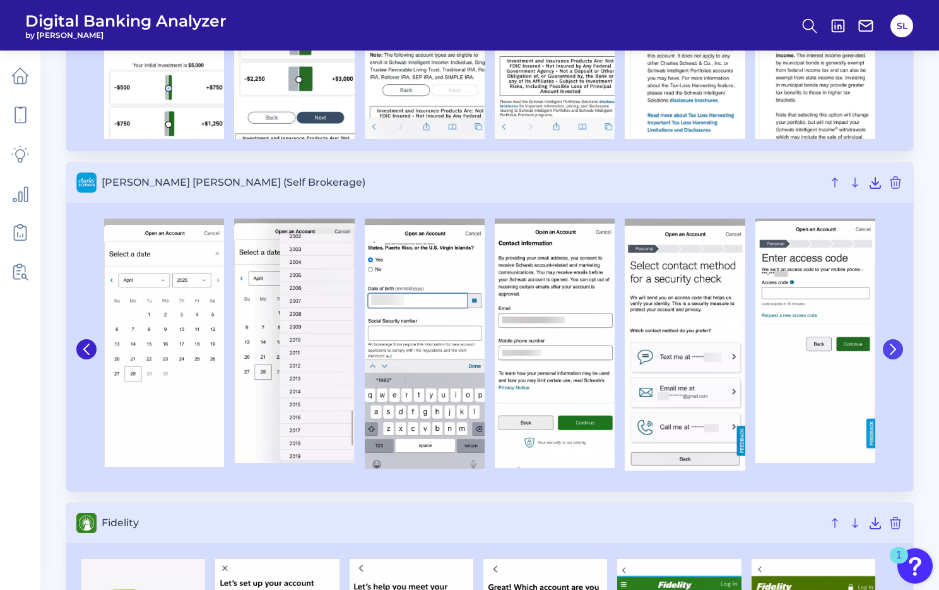
click at [896, 351] on icon at bounding box center [893, 348] width 11 height 11
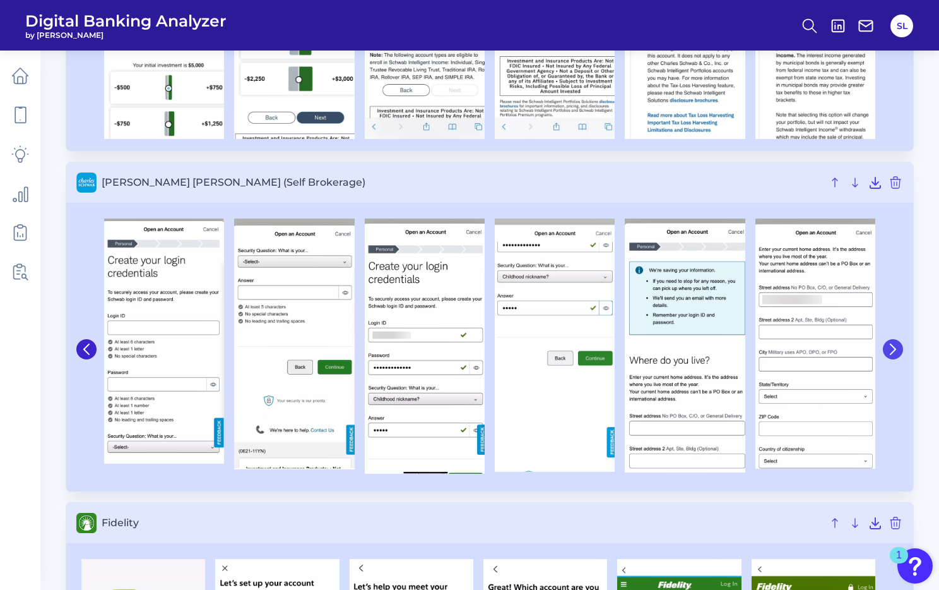
click at [896, 351] on icon at bounding box center [893, 348] width 11 height 11
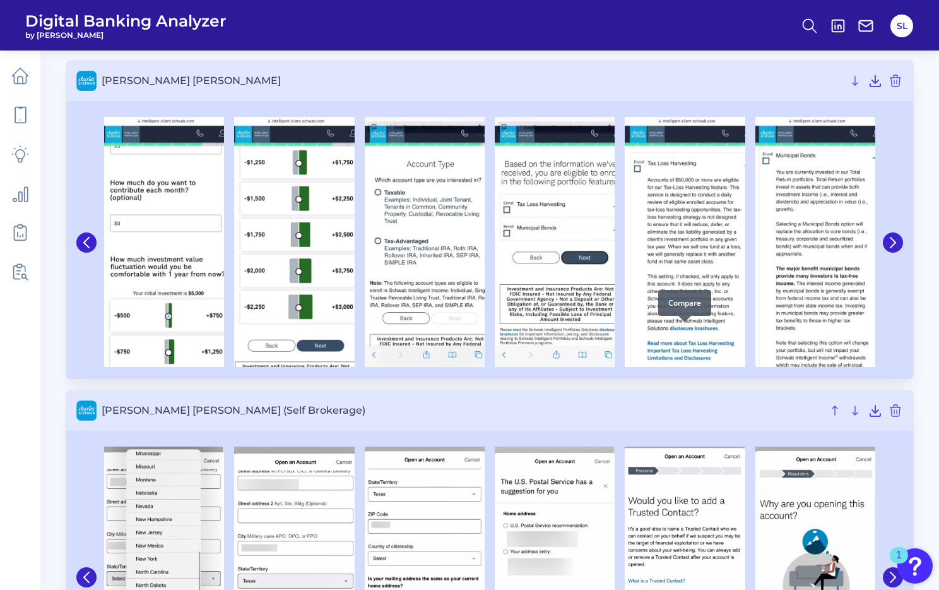
scroll to position [75, 0]
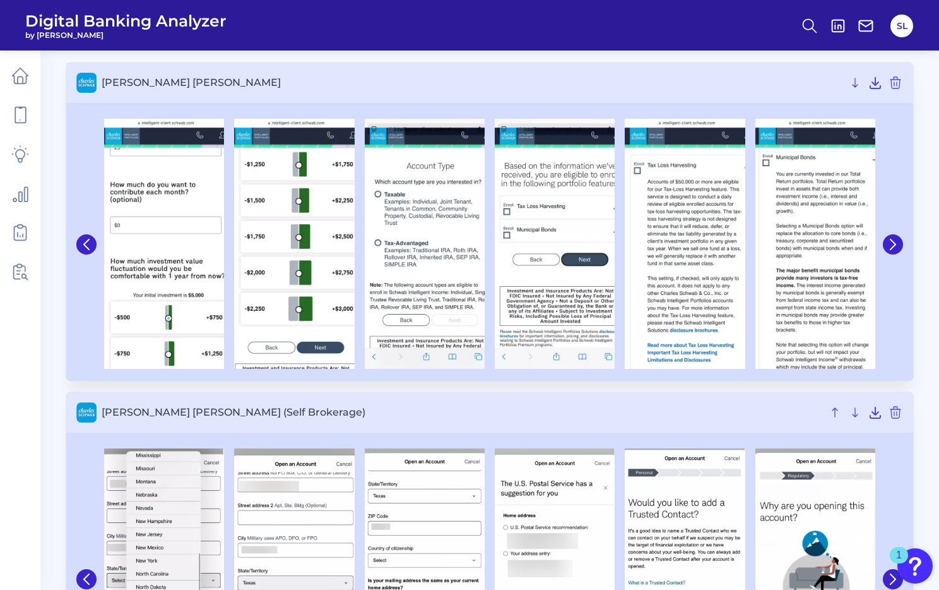
click at [69, 239] on div at bounding box center [489, 244] width 847 height 273
click at [87, 240] on icon at bounding box center [86, 244] width 5 height 10
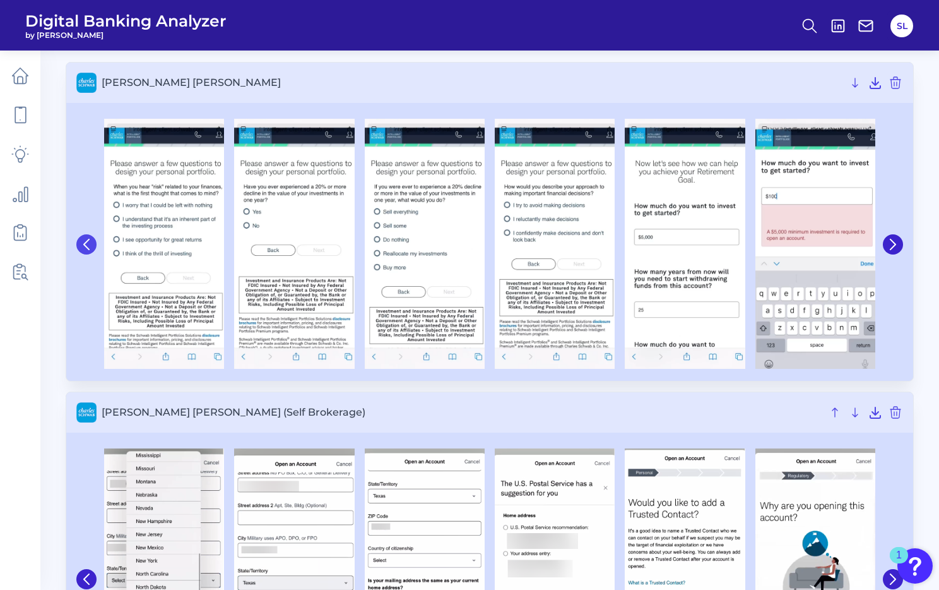
click at [87, 240] on icon at bounding box center [86, 244] width 5 height 10
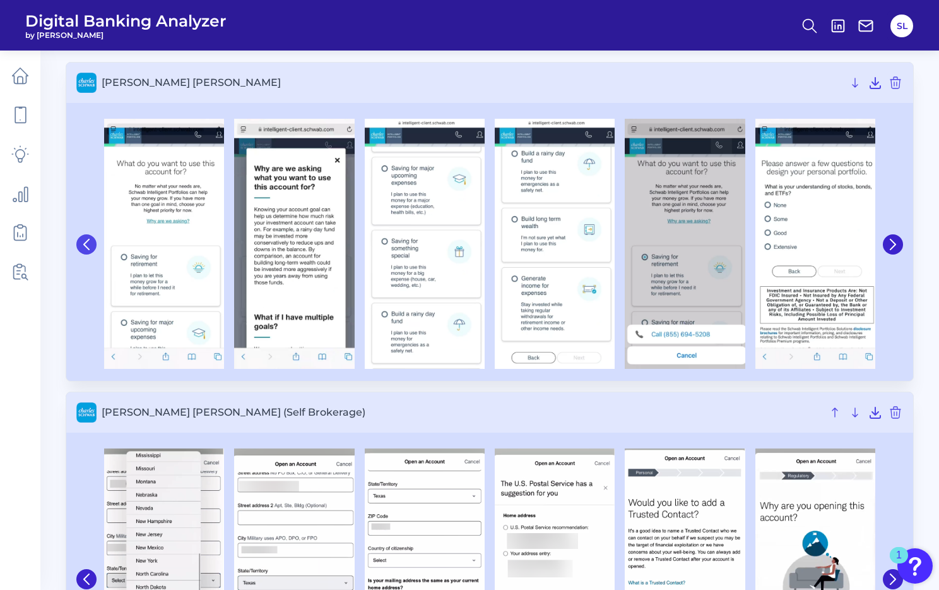
click at [87, 240] on icon at bounding box center [86, 244] width 5 height 10
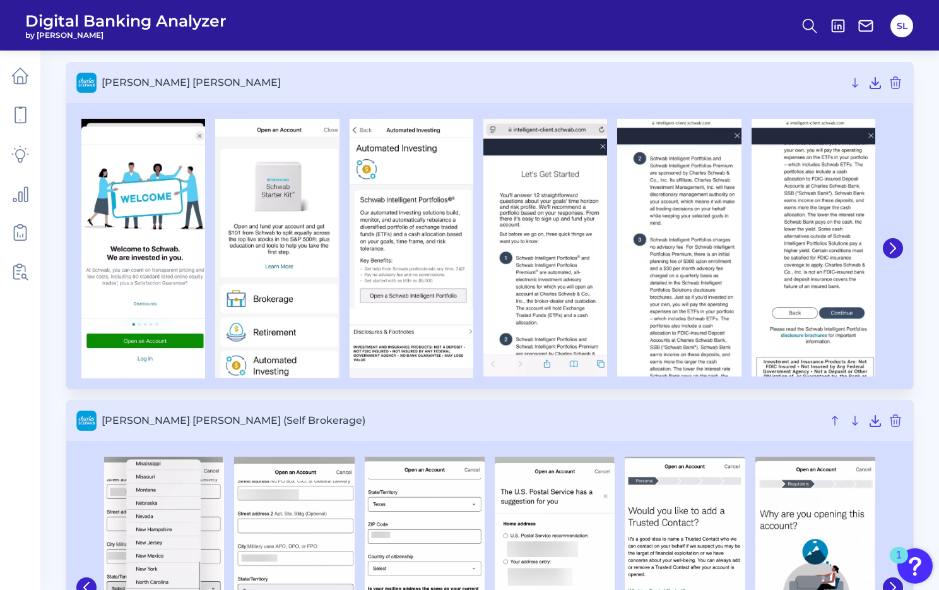
click at [87, 242] on img at bounding box center [143, 248] width 124 height 259
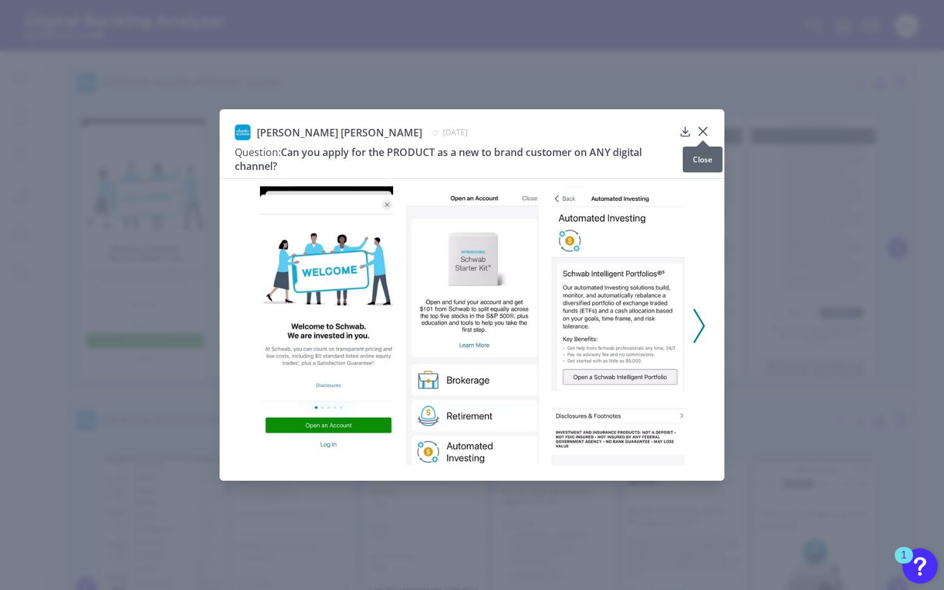
click at [708, 128] on icon at bounding box center [703, 131] width 13 height 13
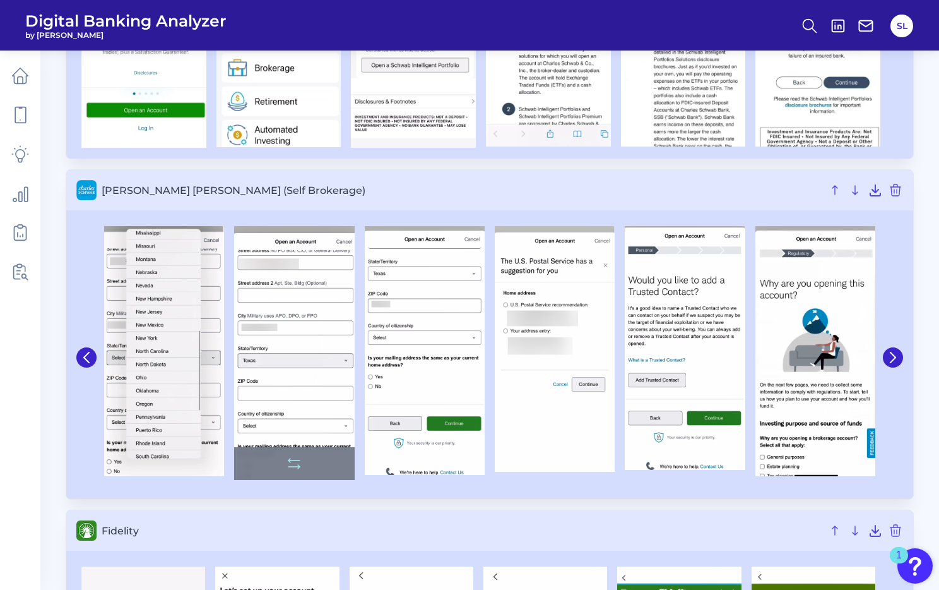
scroll to position [382, 0]
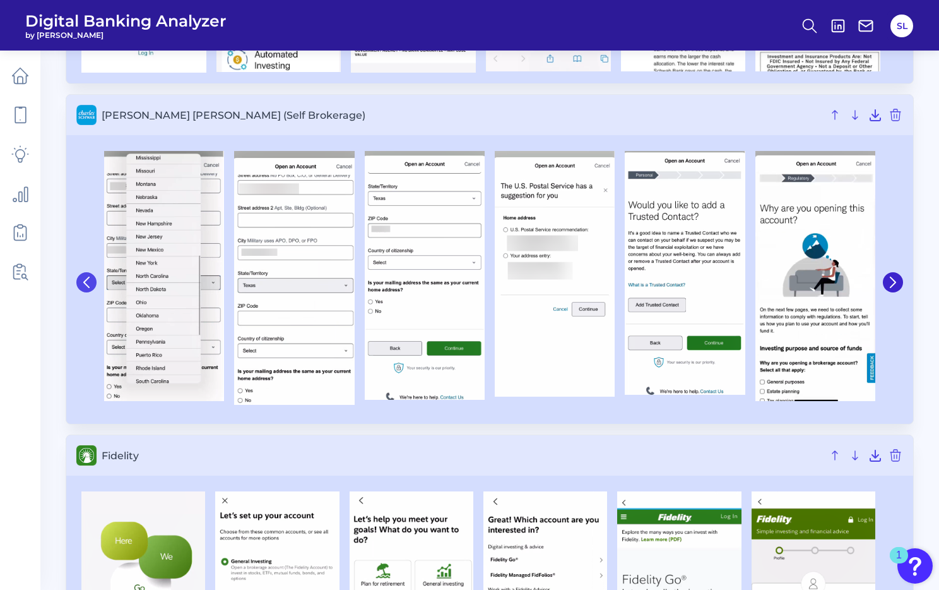
click at [85, 275] on button at bounding box center [86, 282] width 20 height 20
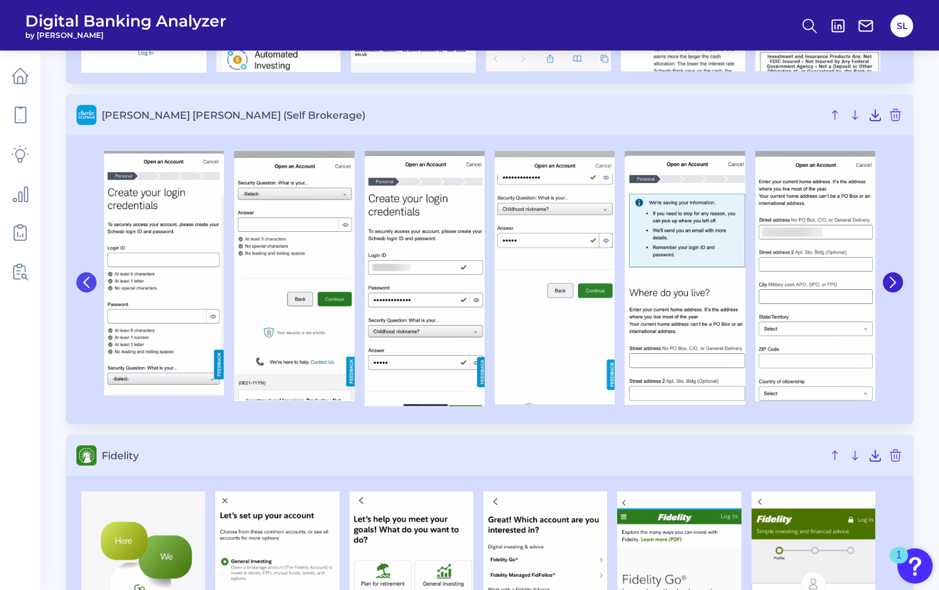
click at [85, 275] on button at bounding box center [86, 282] width 20 height 20
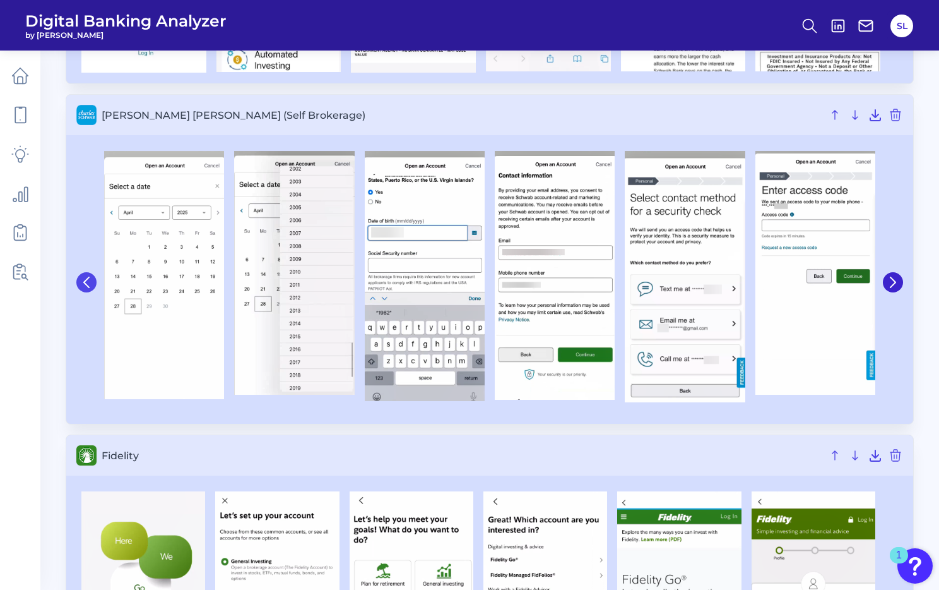
click at [85, 275] on button at bounding box center [86, 282] width 20 height 20
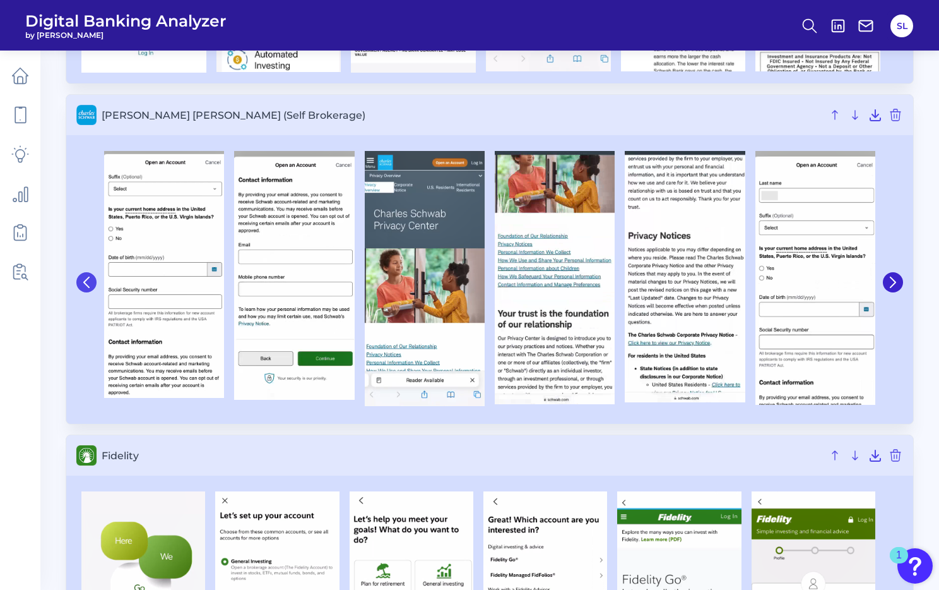
click at [85, 275] on button at bounding box center [86, 282] width 20 height 20
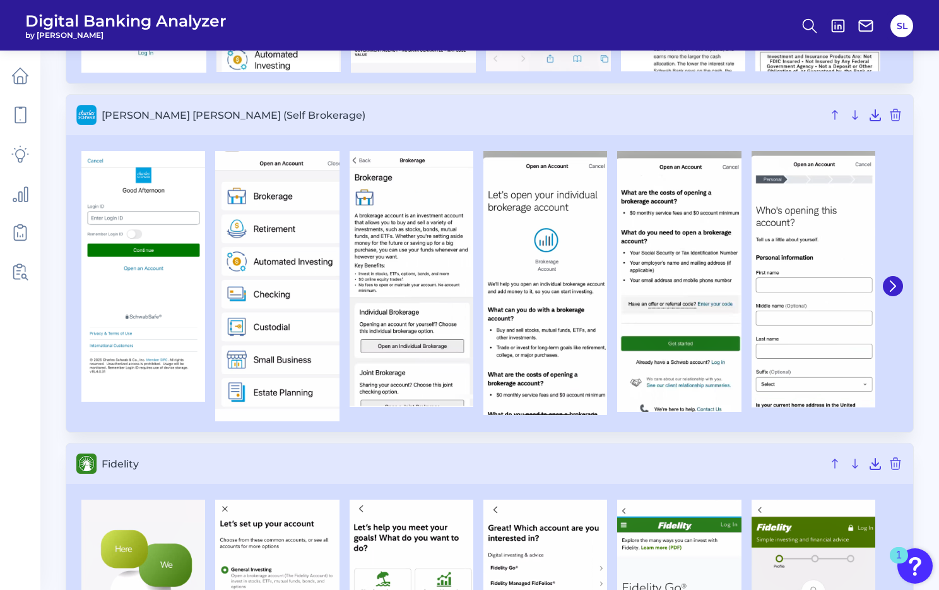
click at [85, 275] on img at bounding box center [143, 276] width 124 height 251
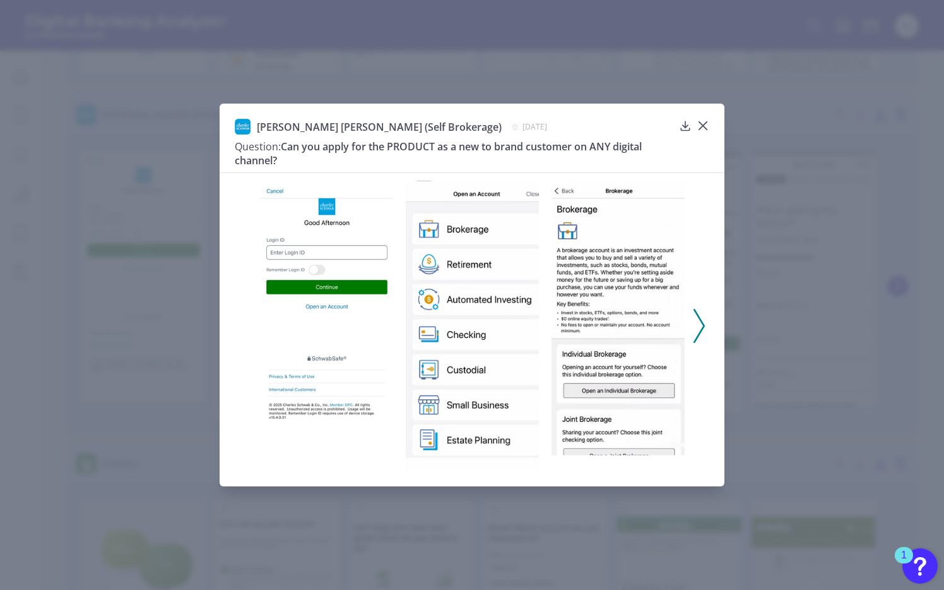
click at [703, 152] on div "[PERSON_NAME] [PERSON_NAME] (Self Brokerage) [DATE] Question: Can you apply for…" at bounding box center [472, 146] width 475 height 54
click at [706, 122] on icon at bounding box center [704, 126] width 8 height 8
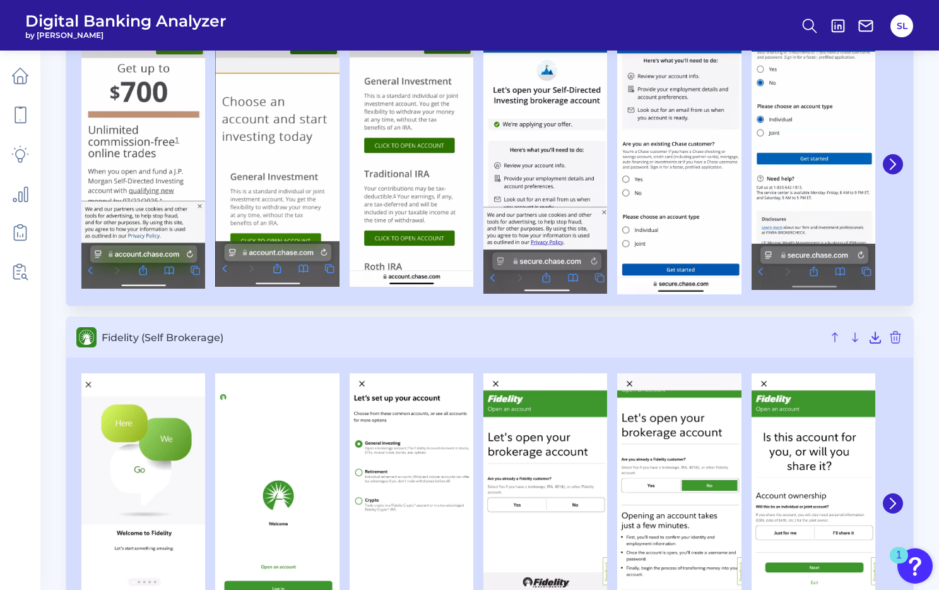
scroll to position [1558, 0]
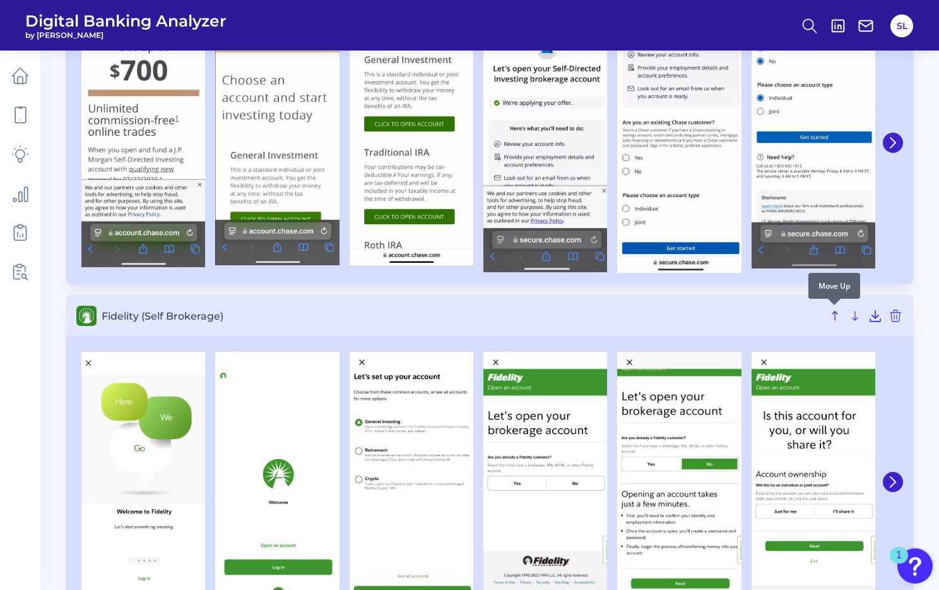
click at [833, 314] on icon at bounding box center [835, 315] width 15 height 15
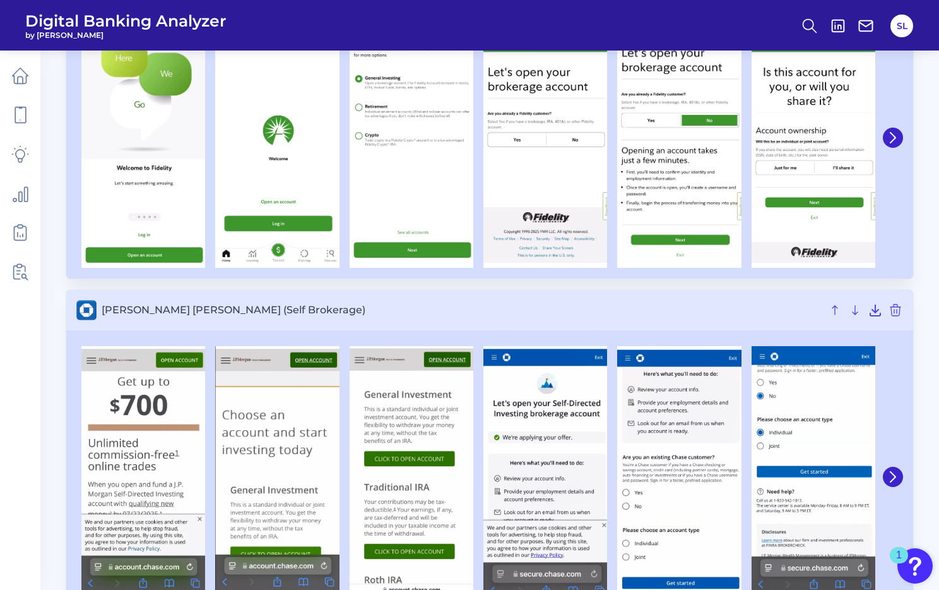
scroll to position [1214, 0]
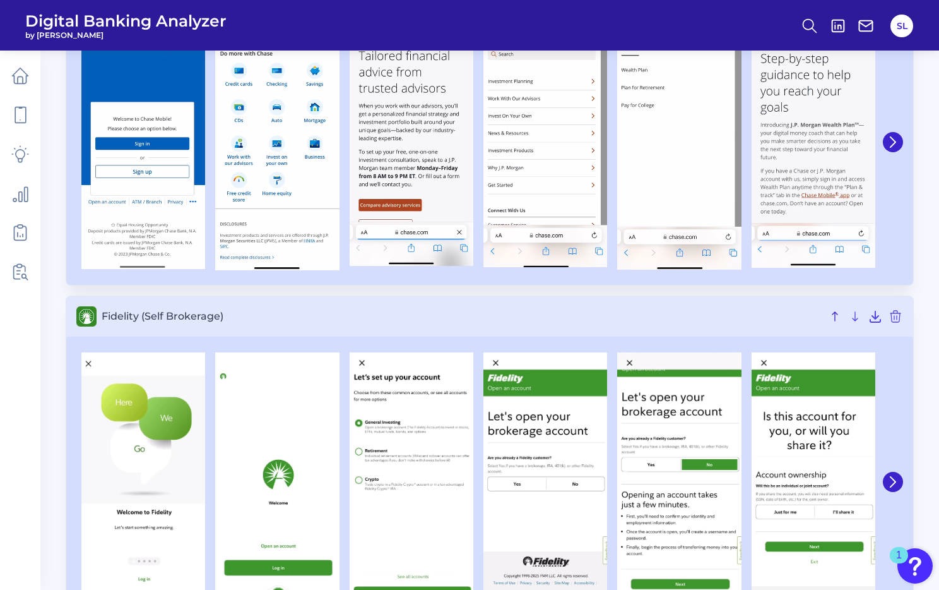
click at [833, 314] on icon at bounding box center [835, 316] width 15 height 15
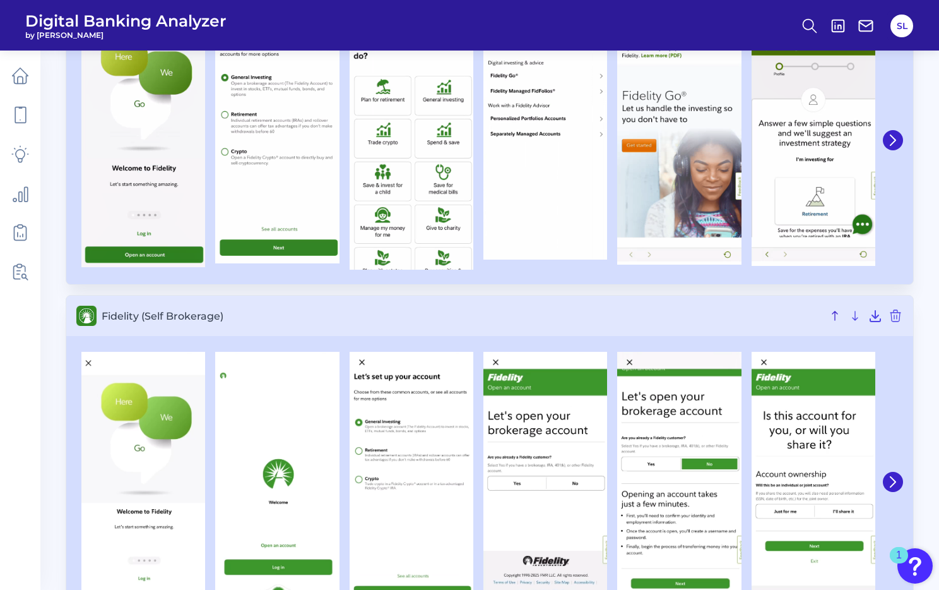
click at [833, 314] on icon at bounding box center [835, 315] width 15 height 15
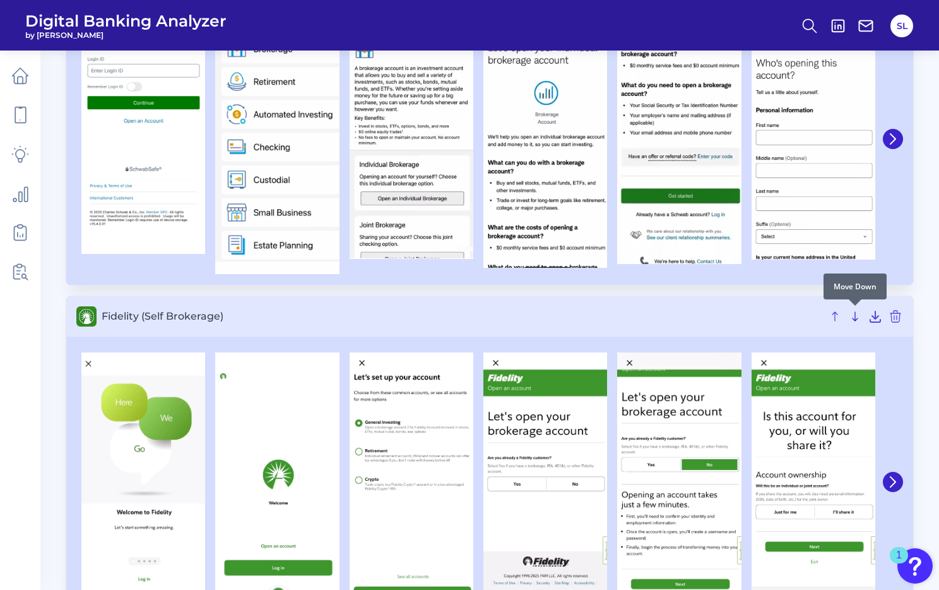
click at [855, 314] on icon at bounding box center [855, 316] width 15 height 15
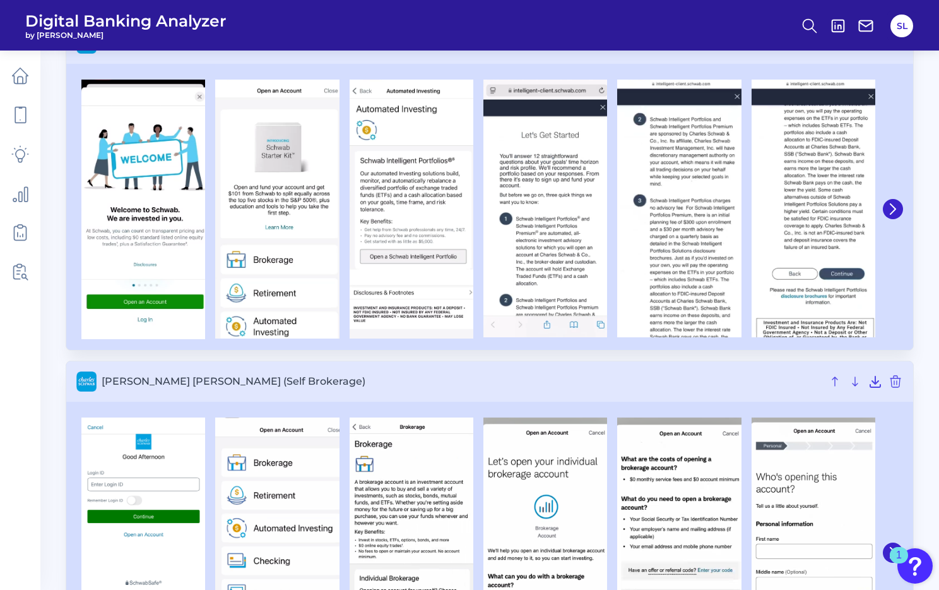
scroll to position [0, 0]
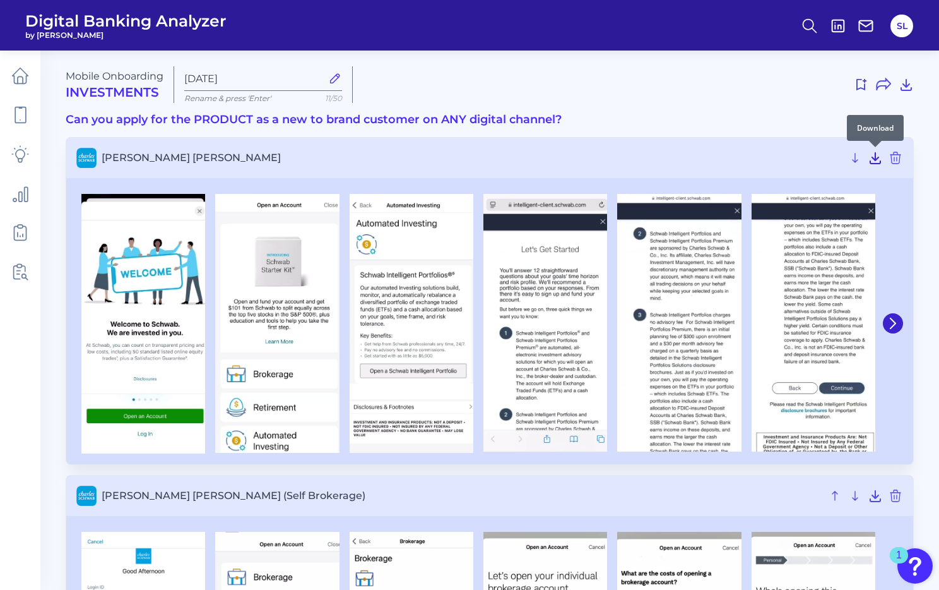
click at [876, 160] on icon at bounding box center [876, 158] width 10 height 11
click at [877, 156] on icon at bounding box center [875, 157] width 15 height 15
click at [557, 33] on header "Digital Banking Analyzer by Curinos SL" at bounding box center [469, 25] width 939 height 51
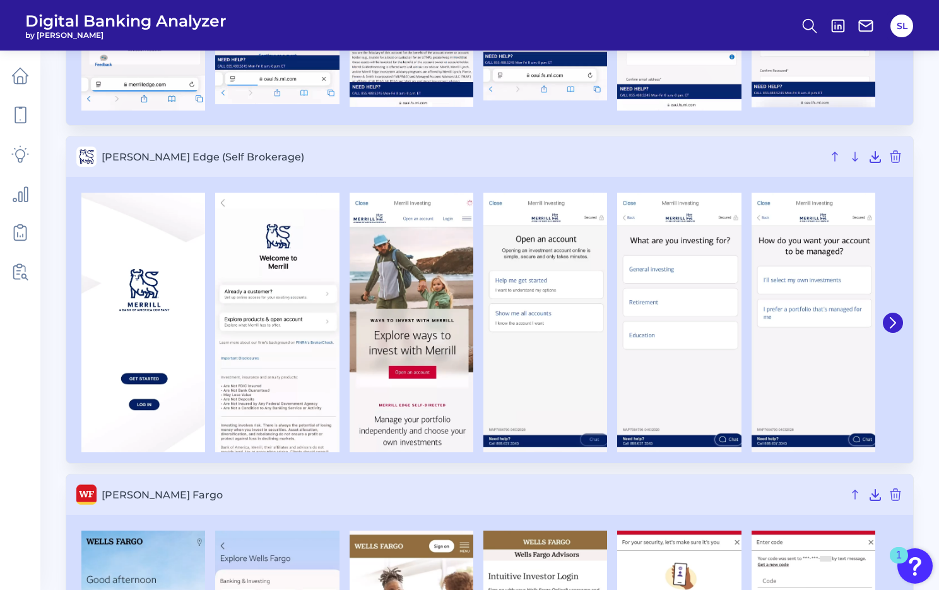
scroll to position [2626, 0]
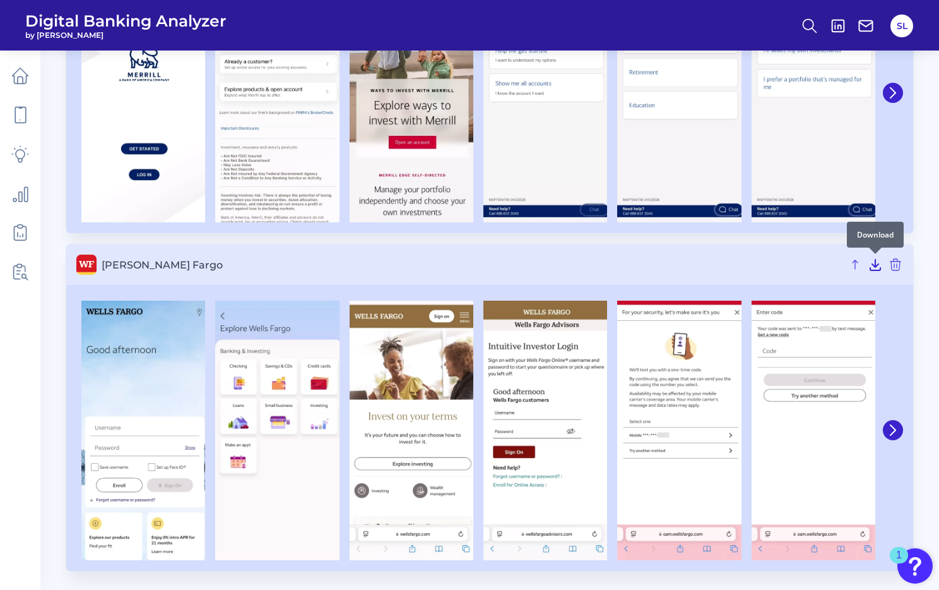
click at [874, 262] on icon at bounding box center [875, 264] width 15 height 15
